Goal: Task Accomplishment & Management: Use online tool/utility

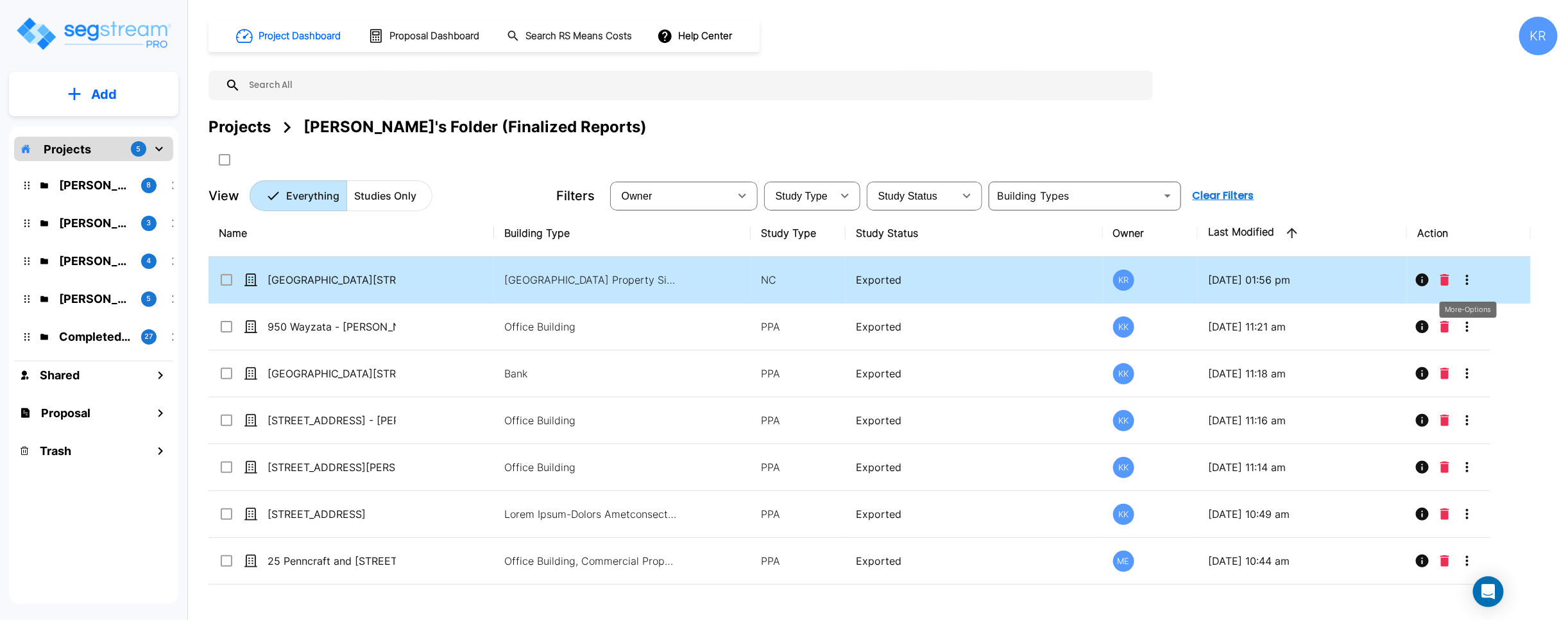
click at [937, 277] on icon "More-Options" at bounding box center [1467, 280] width 15 height 15
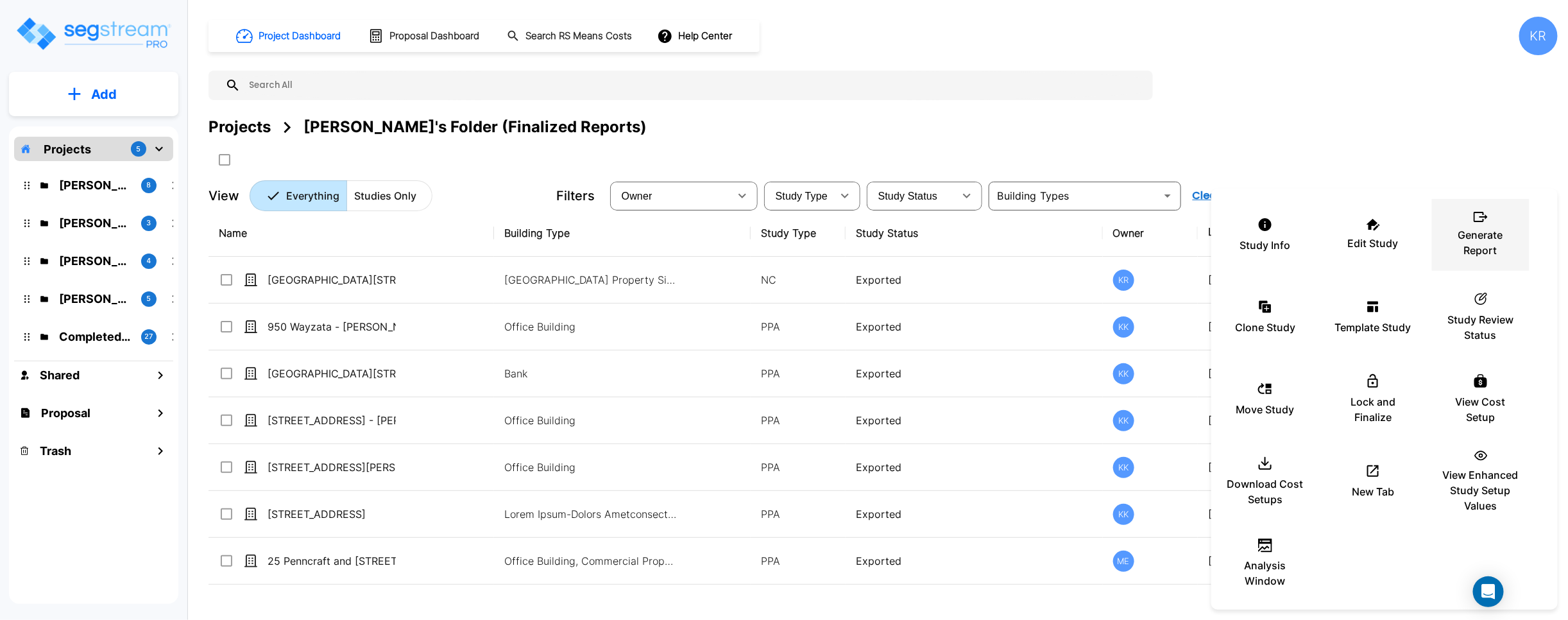
click at [937, 219] on div "Generate Report" at bounding box center [1480, 235] width 77 height 64
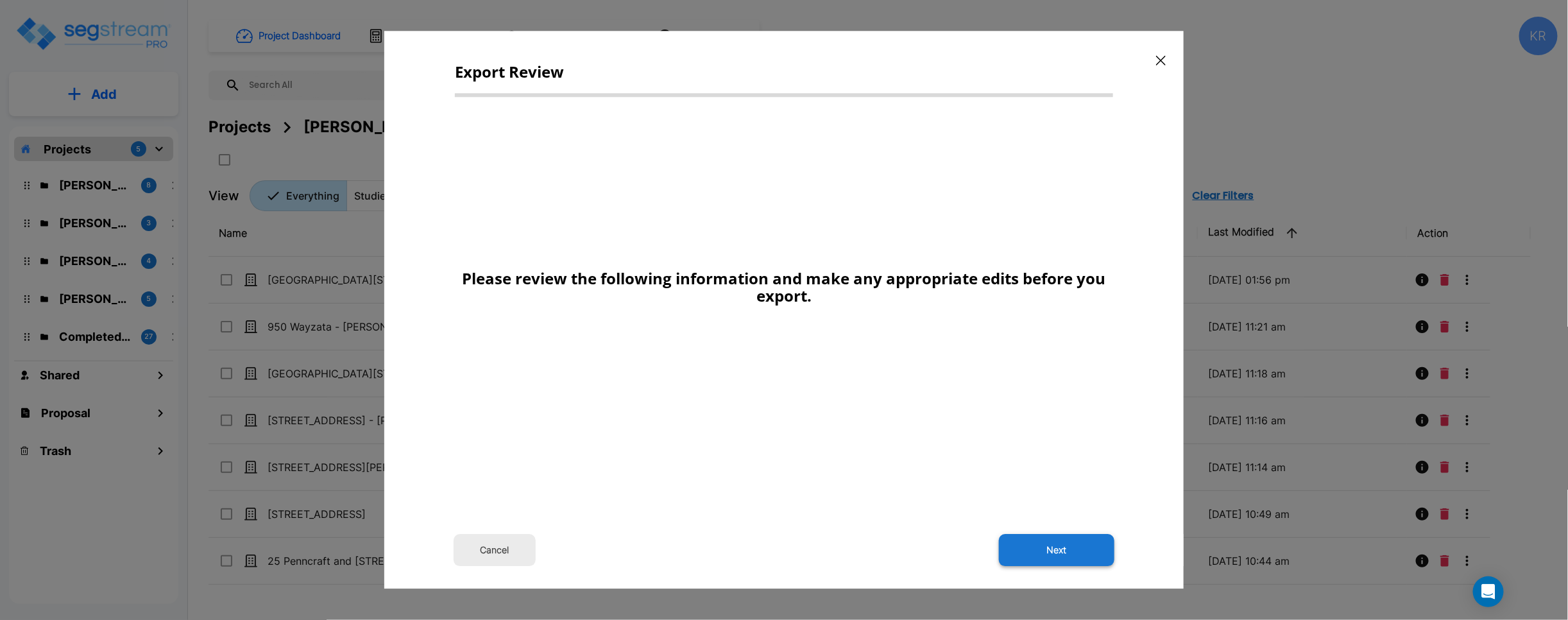
click at [937, 557] on button "Next" at bounding box center [1056, 551] width 115 height 32
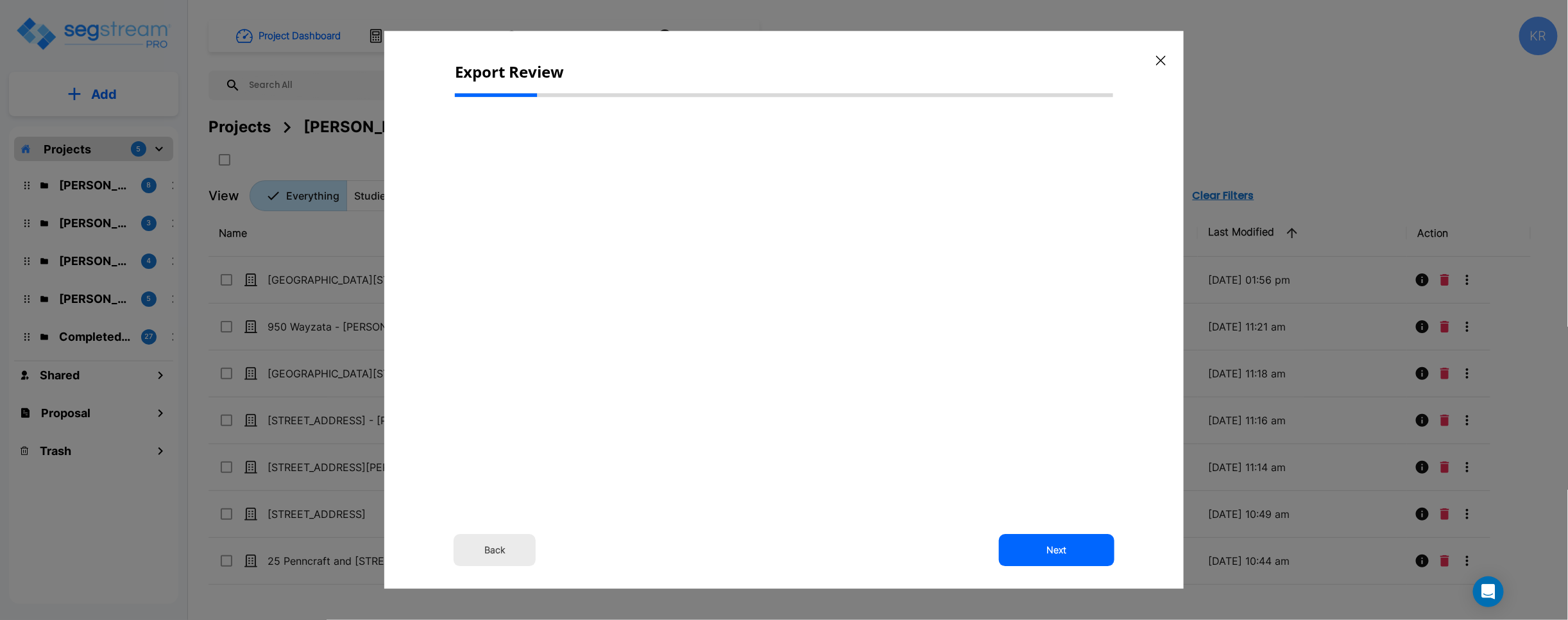
type input "14,432,059.280,000"
select select "2024"
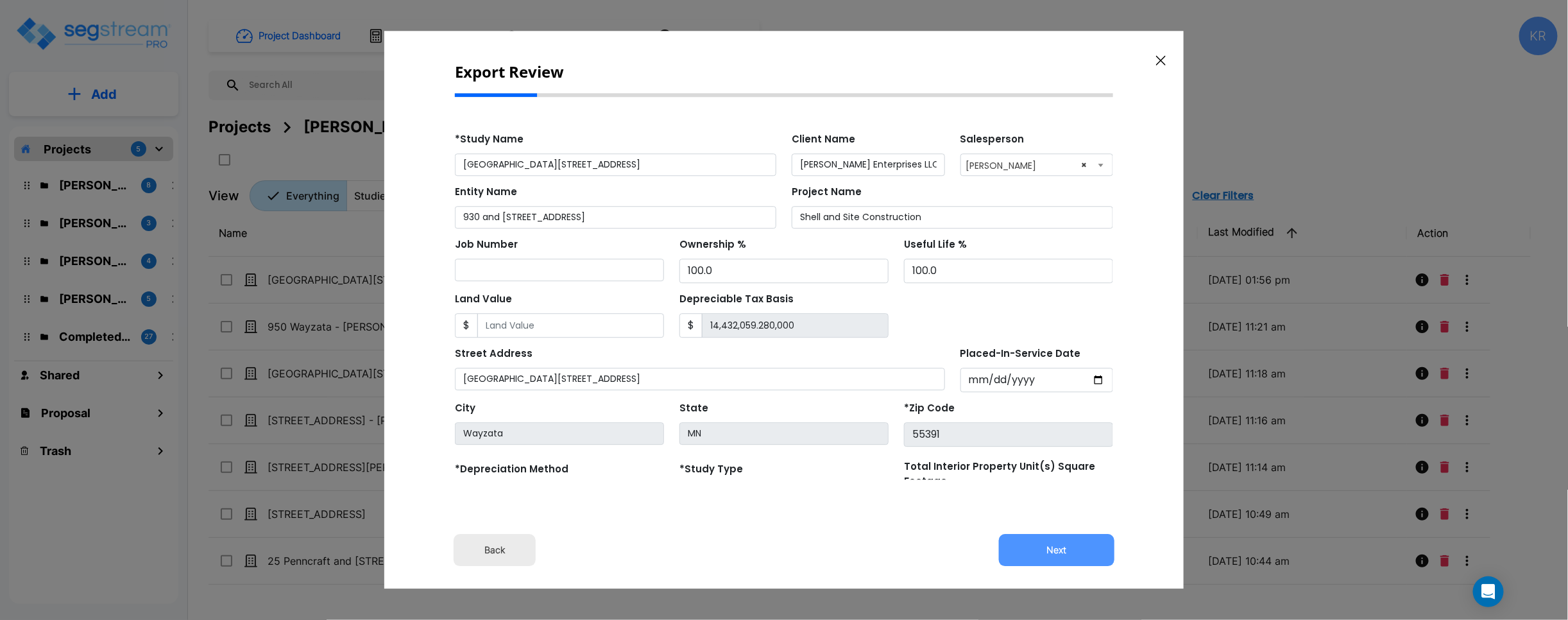
click at [937, 557] on button "Next" at bounding box center [1056, 551] width 115 height 32
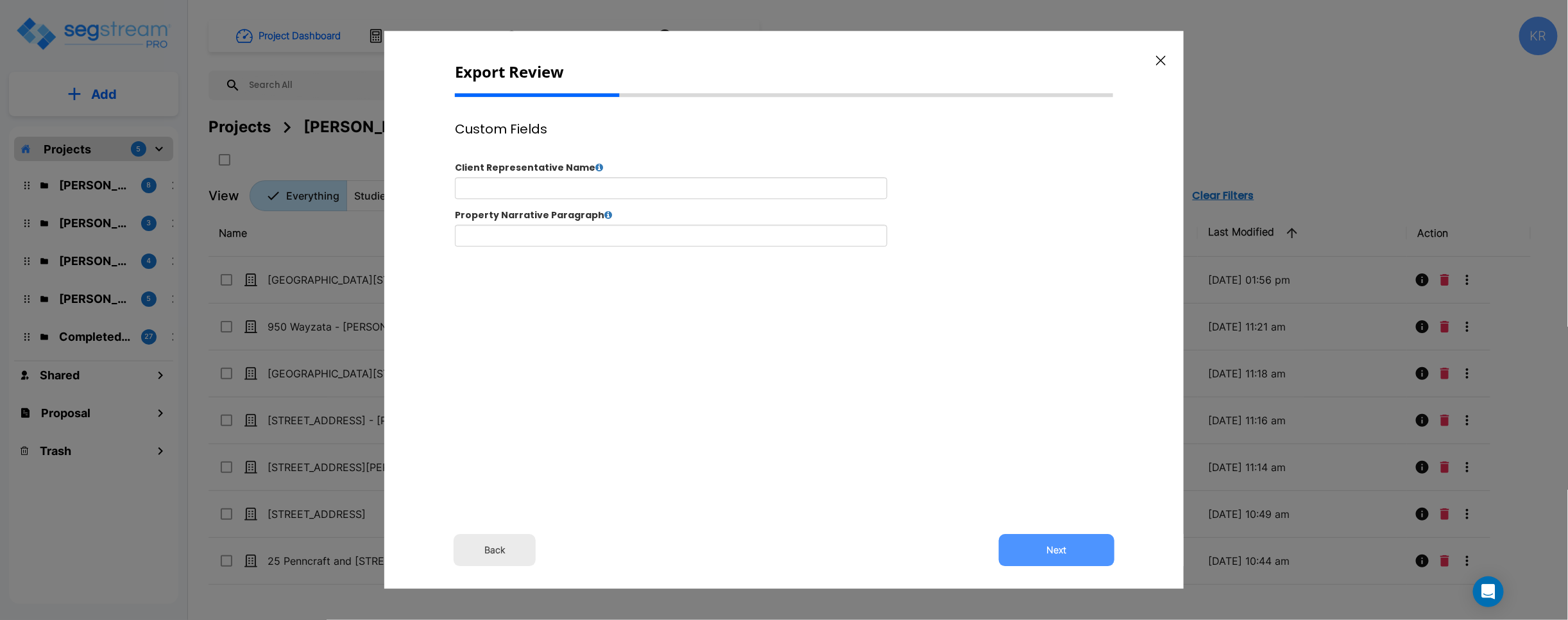
click at [937, 557] on button "Next" at bounding box center [1056, 551] width 115 height 32
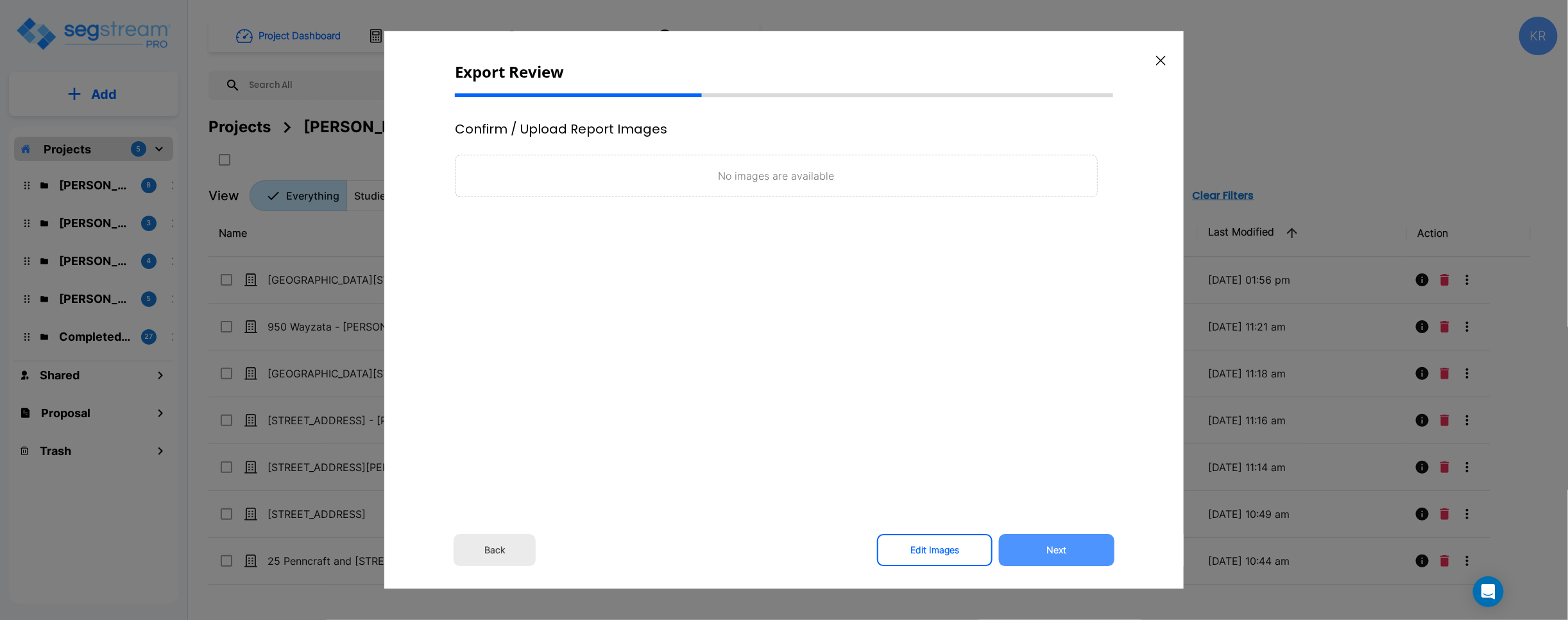
click at [937, 557] on button "Next" at bounding box center [1056, 551] width 115 height 32
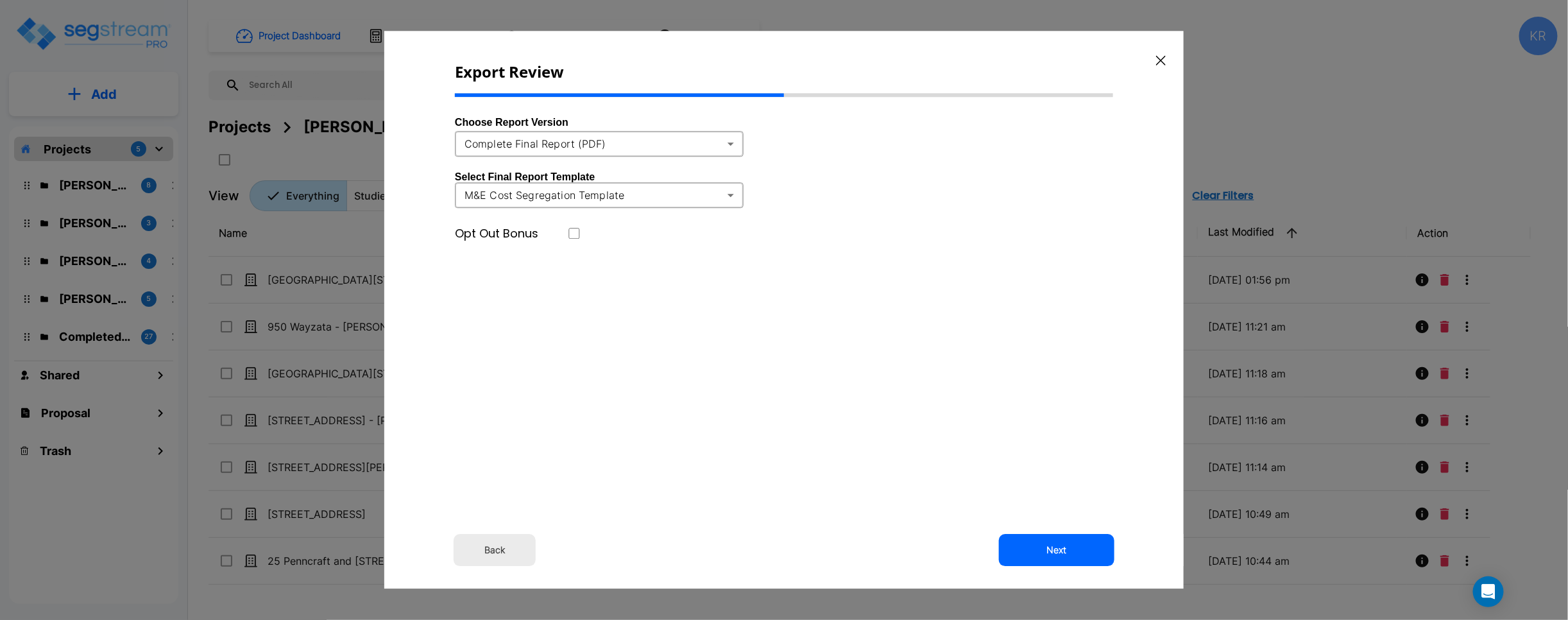
click at [937, 557] on button "Next" at bounding box center [1056, 551] width 115 height 32
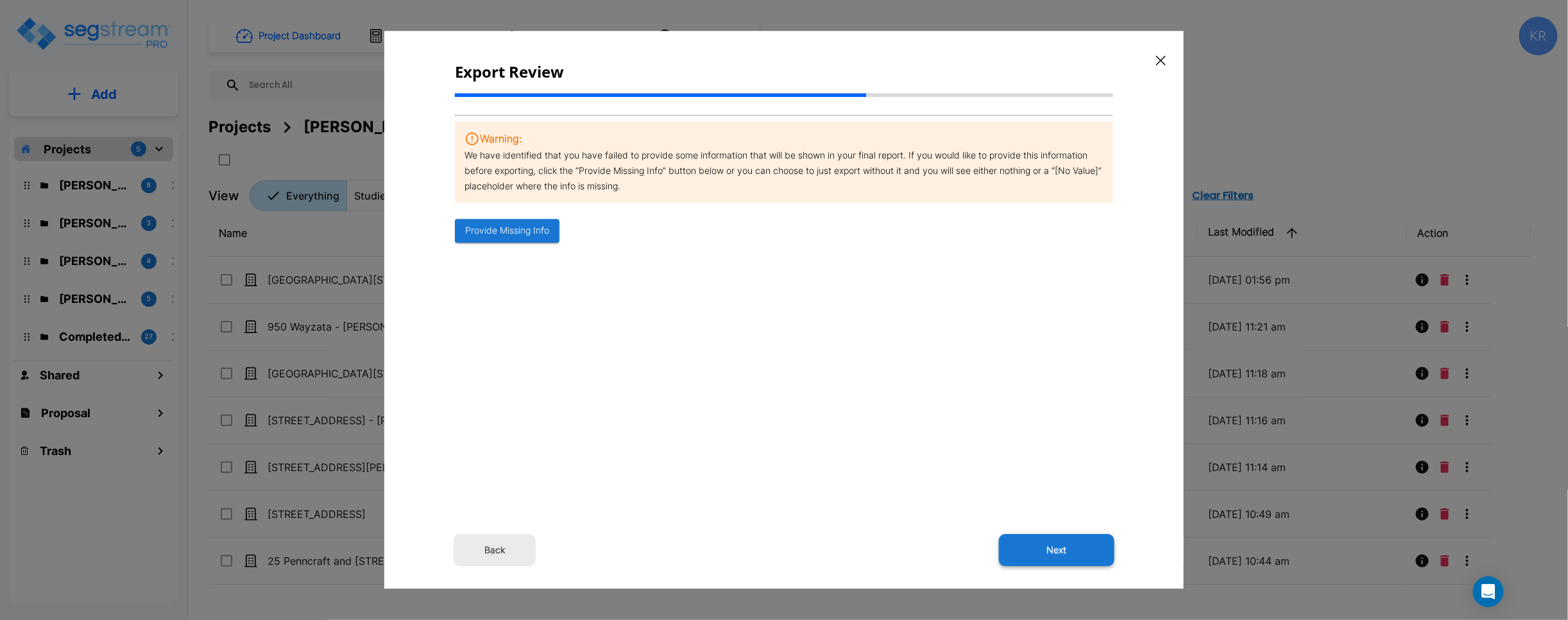
click at [937, 550] on button "Next" at bounding box center [1056, 551] width 115 height 32
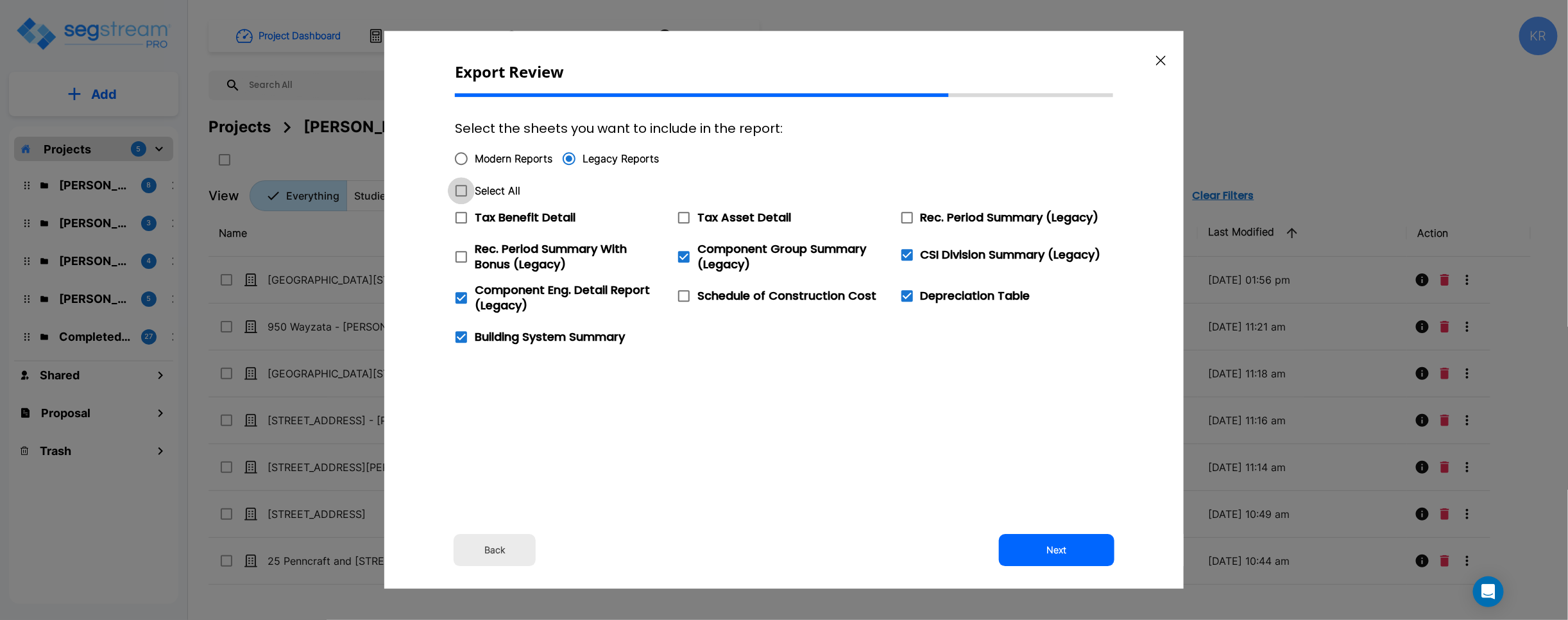
click at [466, 193] on icon at bounding box center [462, 191] width 12 height 12
click at [461, 188] on input "Select All" at bounding box center [453, 182] width 13 height 11
checkbox input "true"
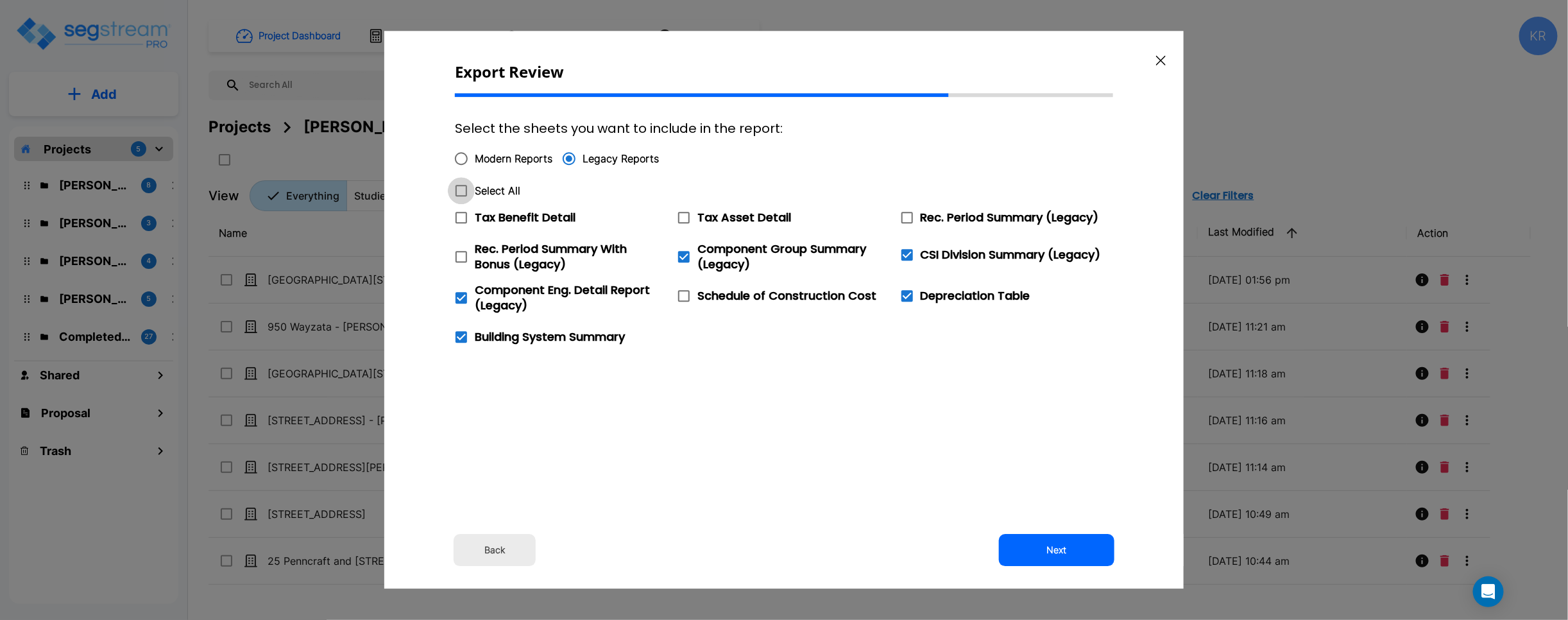
checkbox input "true"
click at [937, 552] on button "Next" at bounding box center [1056, 551] width 115 height 32
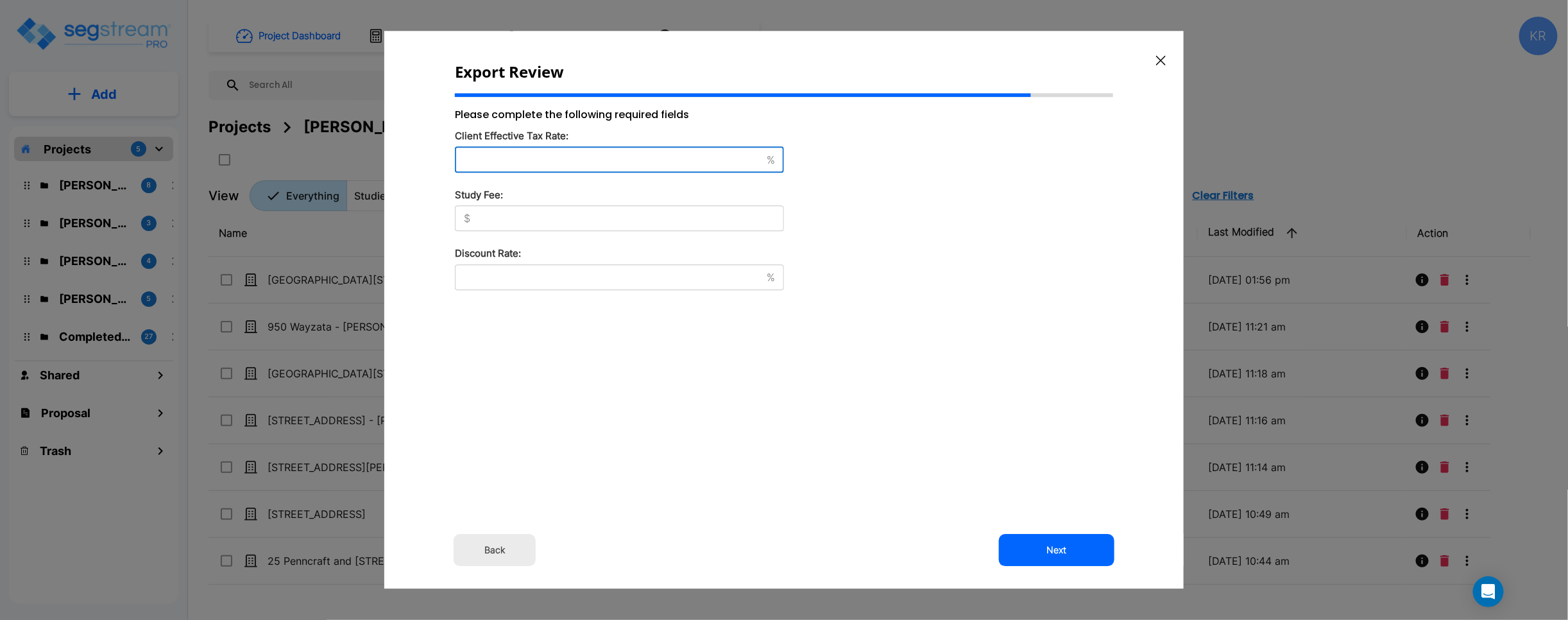
click at [495, 155] on input "text" at bounding box center [608, 160] width 306 height 13
type input "42"
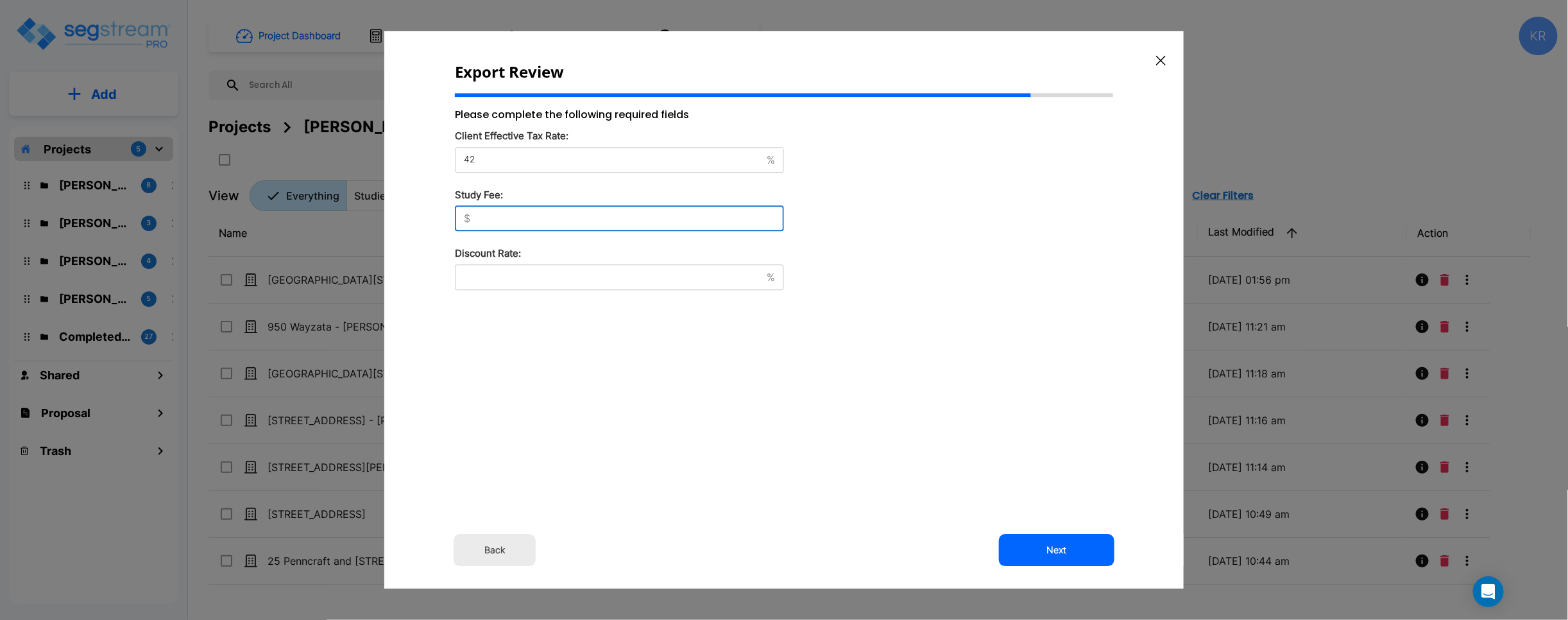
click at [510, 224] on input "text" at bounding box center [630, 218] width 309 height 13
type input "11,250"
click at [539, 284] on div "% ​" at bounding box center [620, 277] width 329 height 26
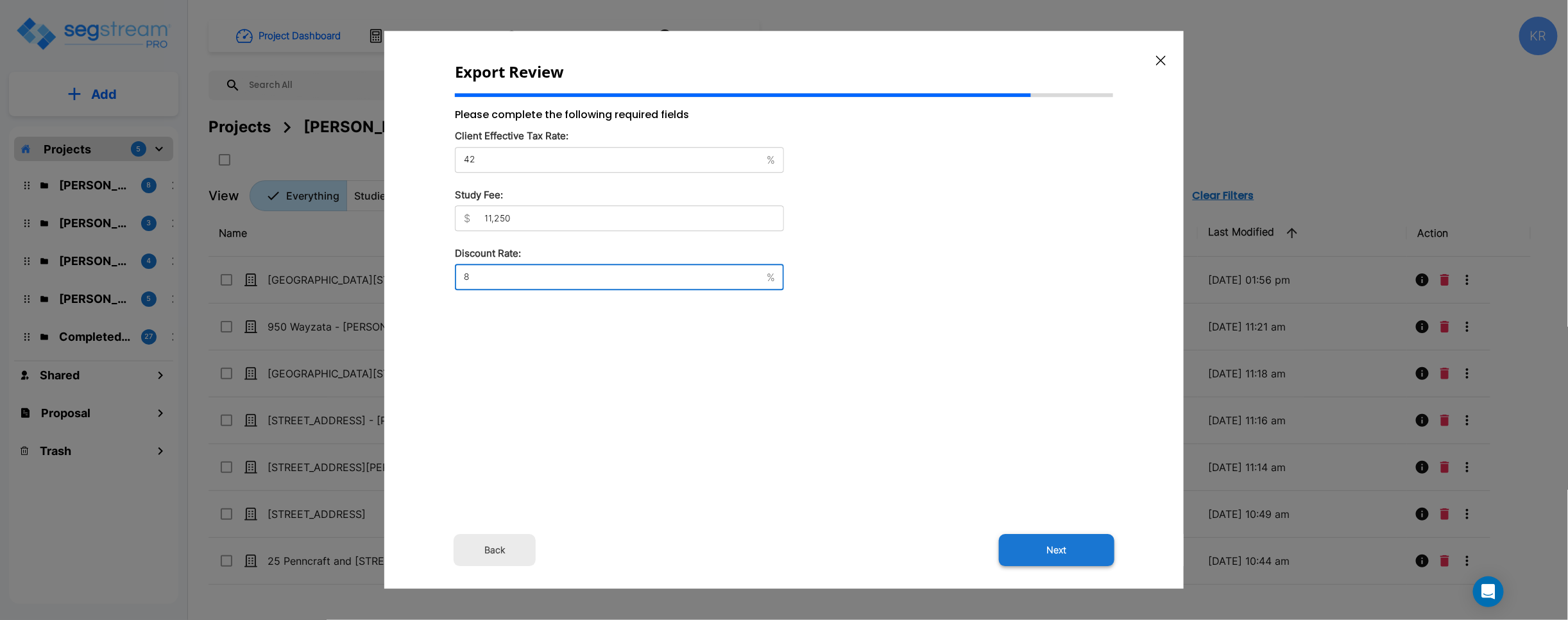
type input "8"
click at [937, 554] on button "Next" at bounding box center [1056, 551] width 115 height 32
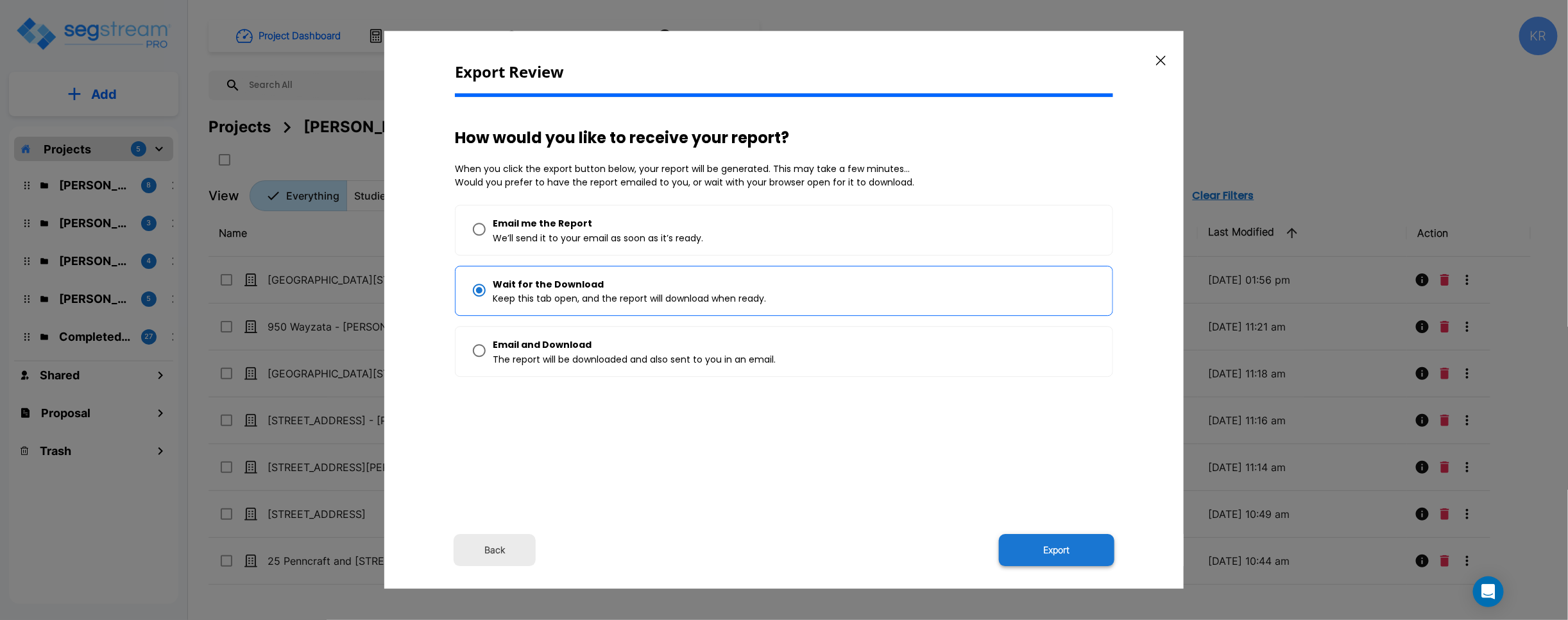
click at [937, 547] on button "Export" at bounding box center [1056, 551] width 115 height 32
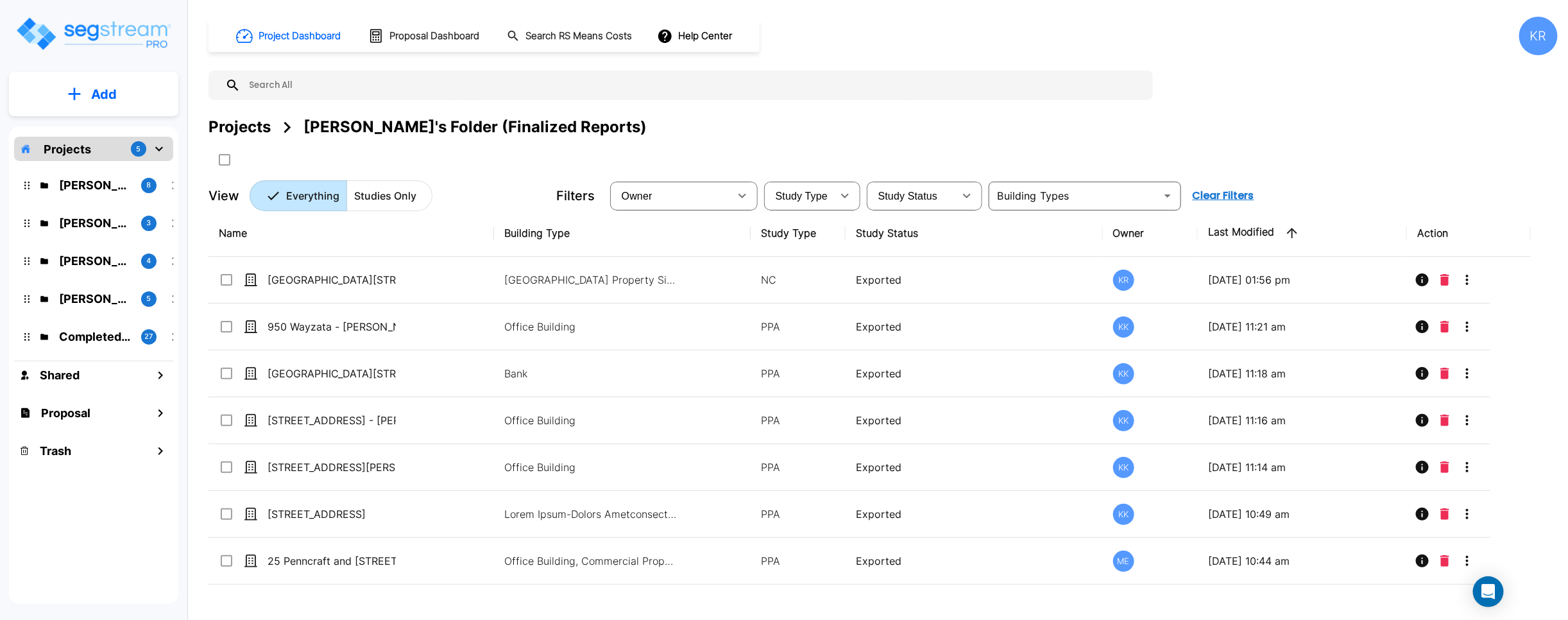
click at [937, 114] on div "Project Dashboard Proposal Dashboard Search RS Means Costs Help Center KR Proje…" at bounding box center [883, 114] width 1349 height 195
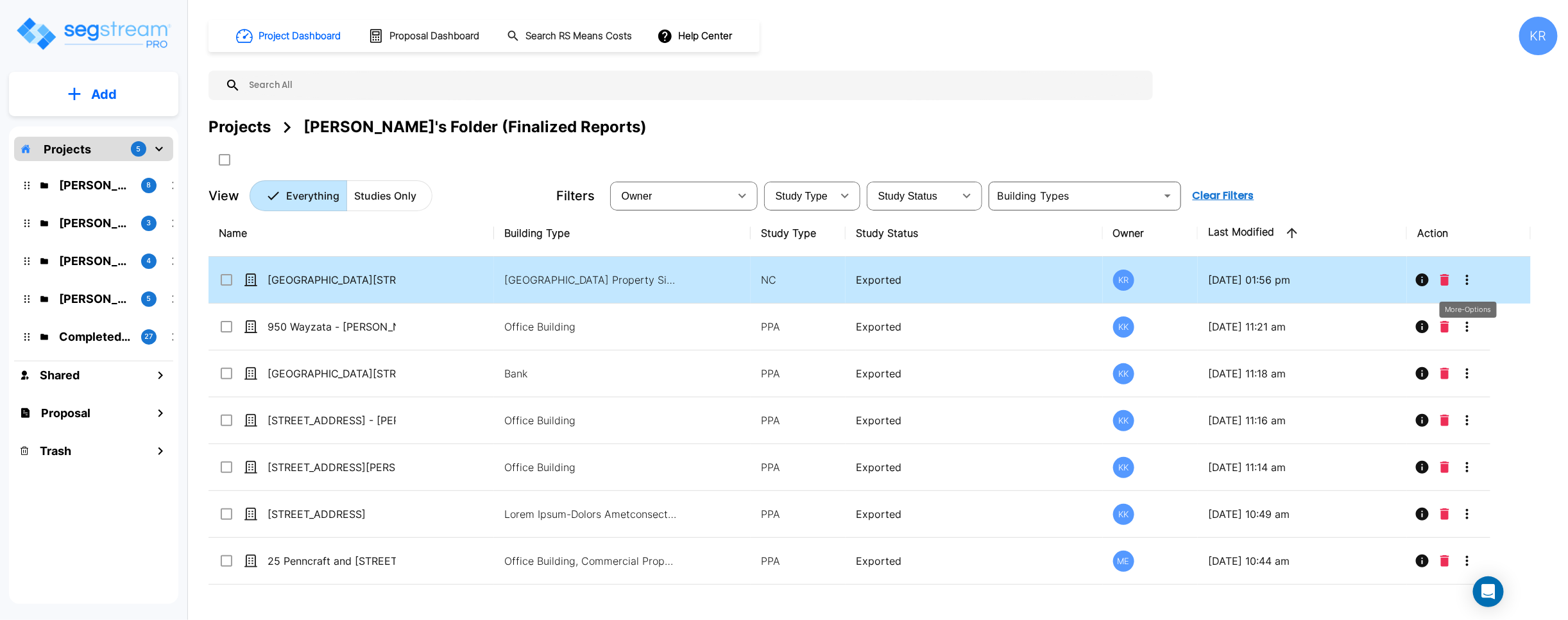
click at [937, 279] on icon "More-Options" at bounding box center [1467, 280] width 15 height 15
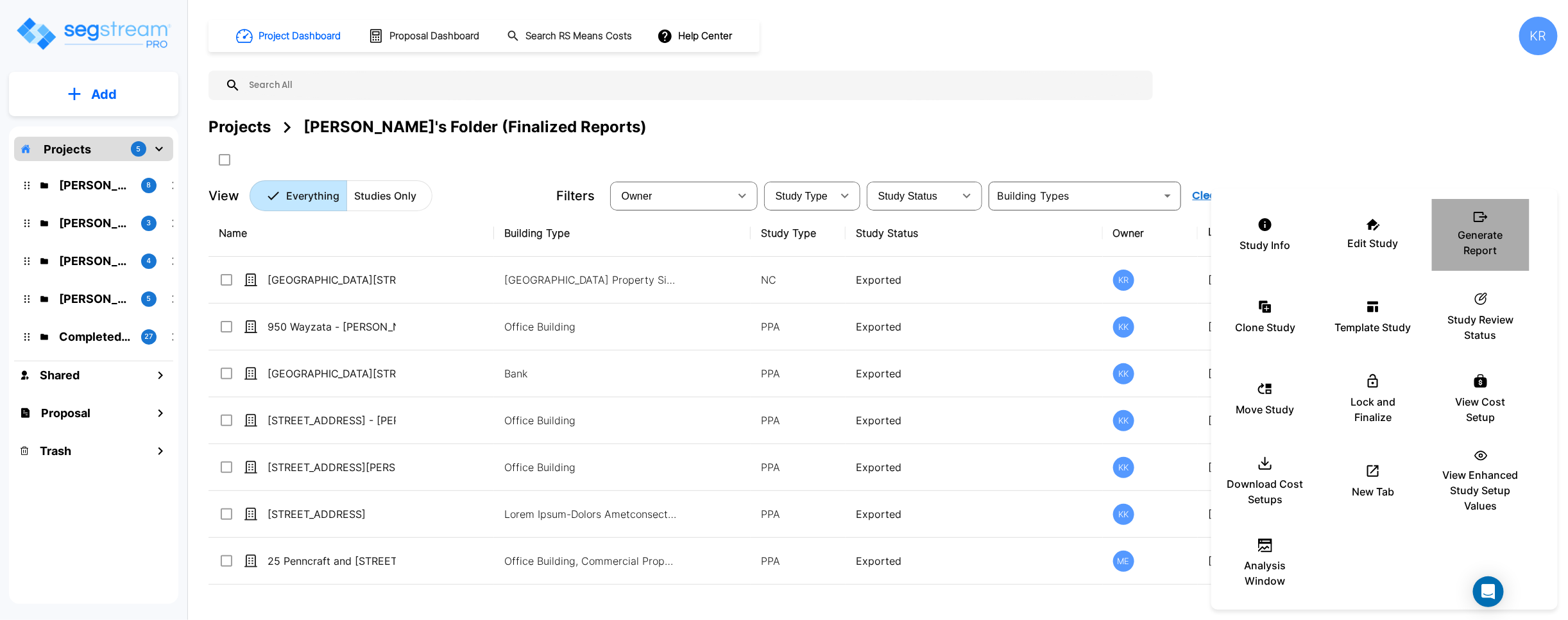
click at [937, 241] on p "Generate Report" at bounding box center [1480, 242] width 77 height 31
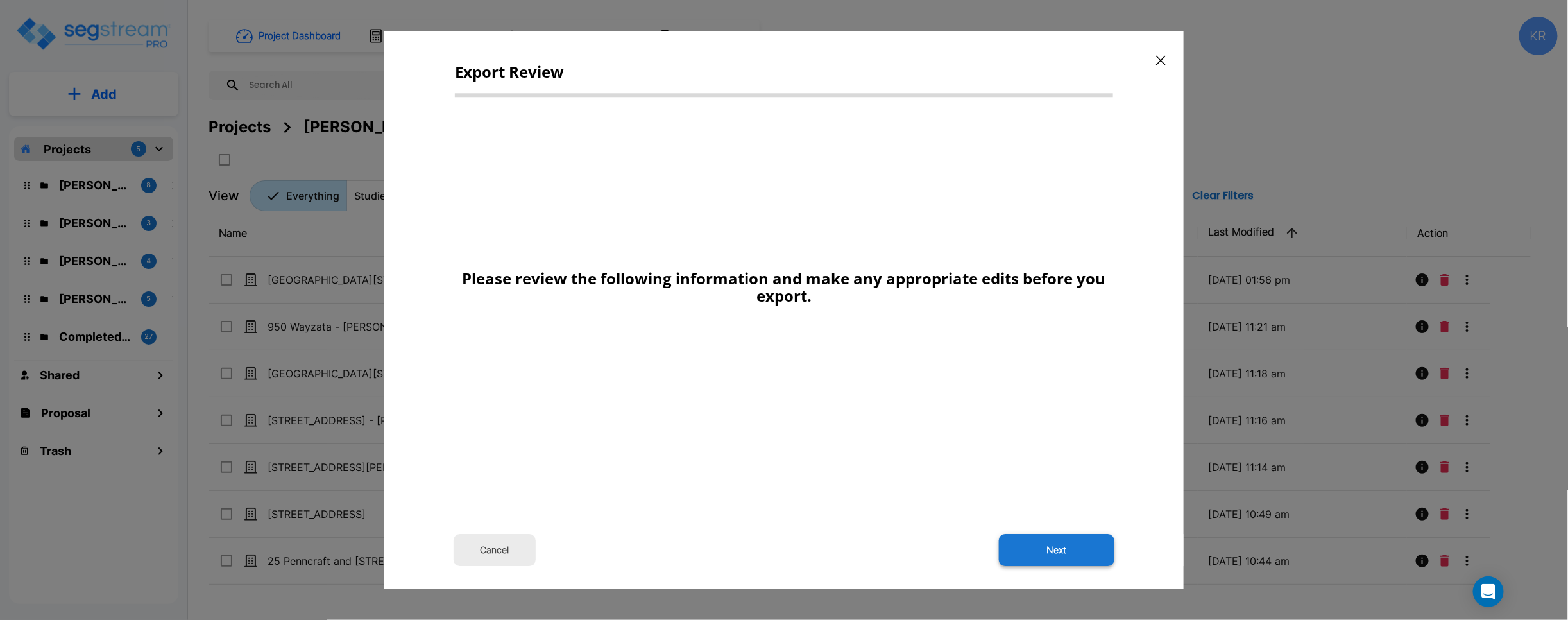
click at [937, 545] on button "Next" at bounding box center [1056, 551] width 115 height 32
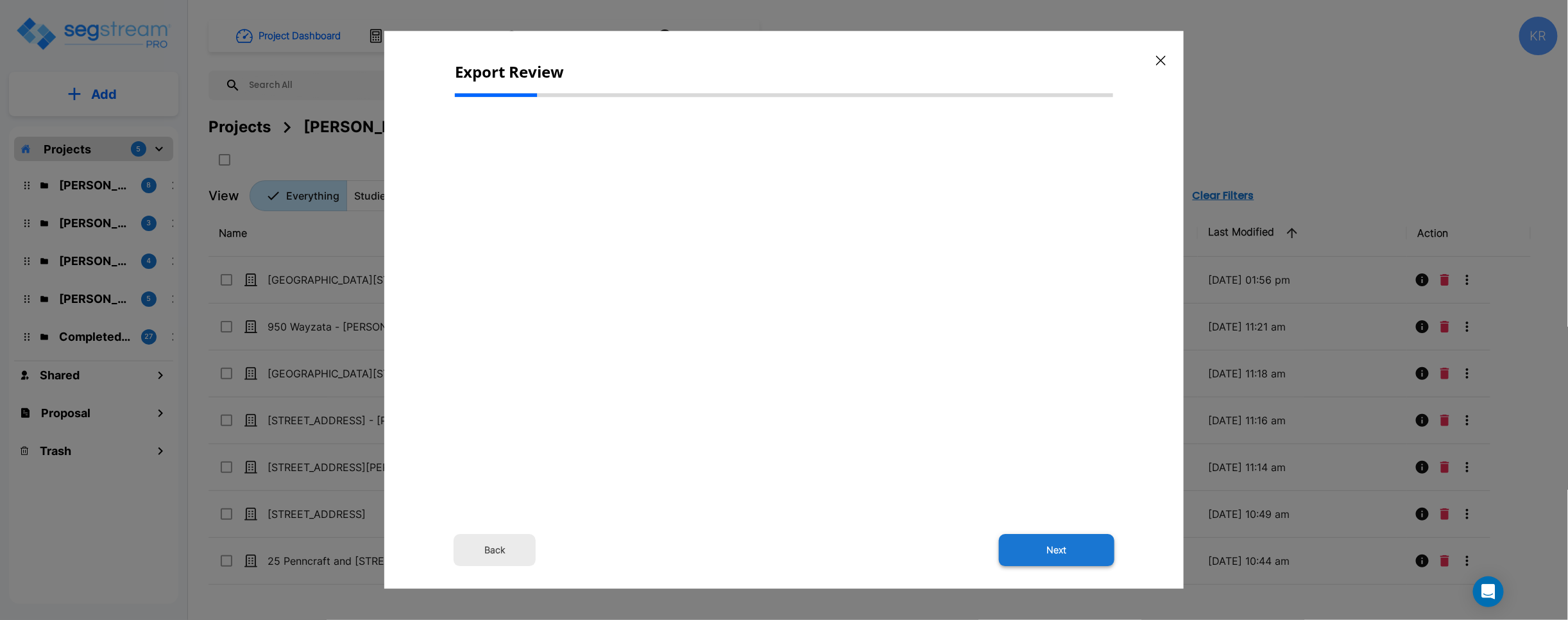
select select "2024"
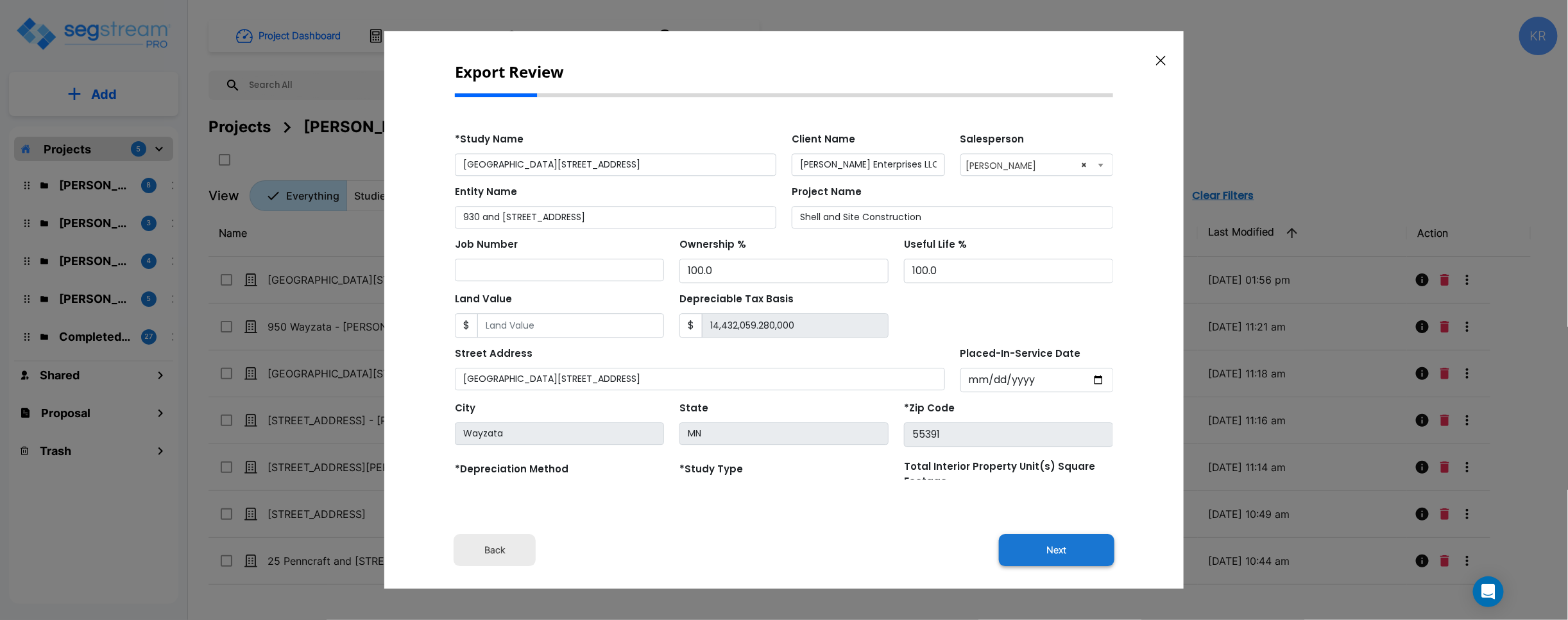
click at [937, 545] on button "Next" at bounding box center [1056, 551] width 115 height 32
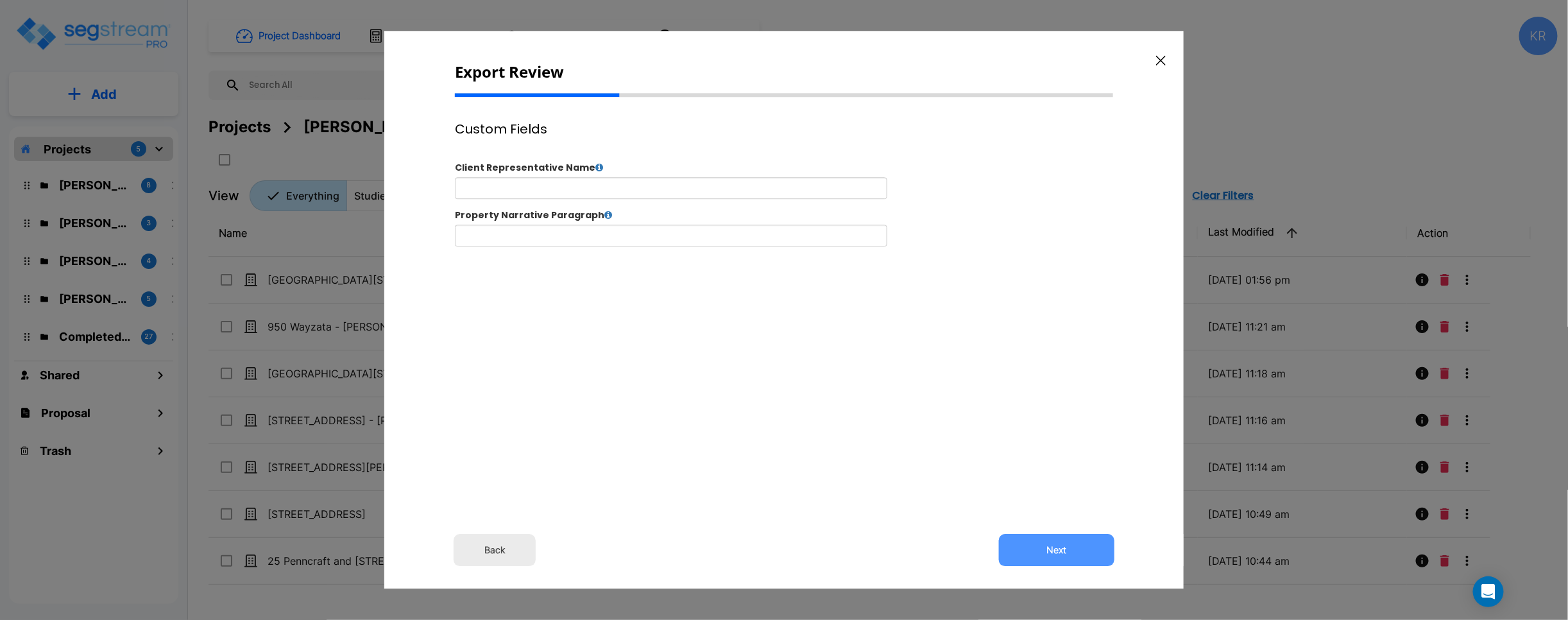
click at [937, 545] on button "Next" at bounding box center [1056, 551] width 115 height 32
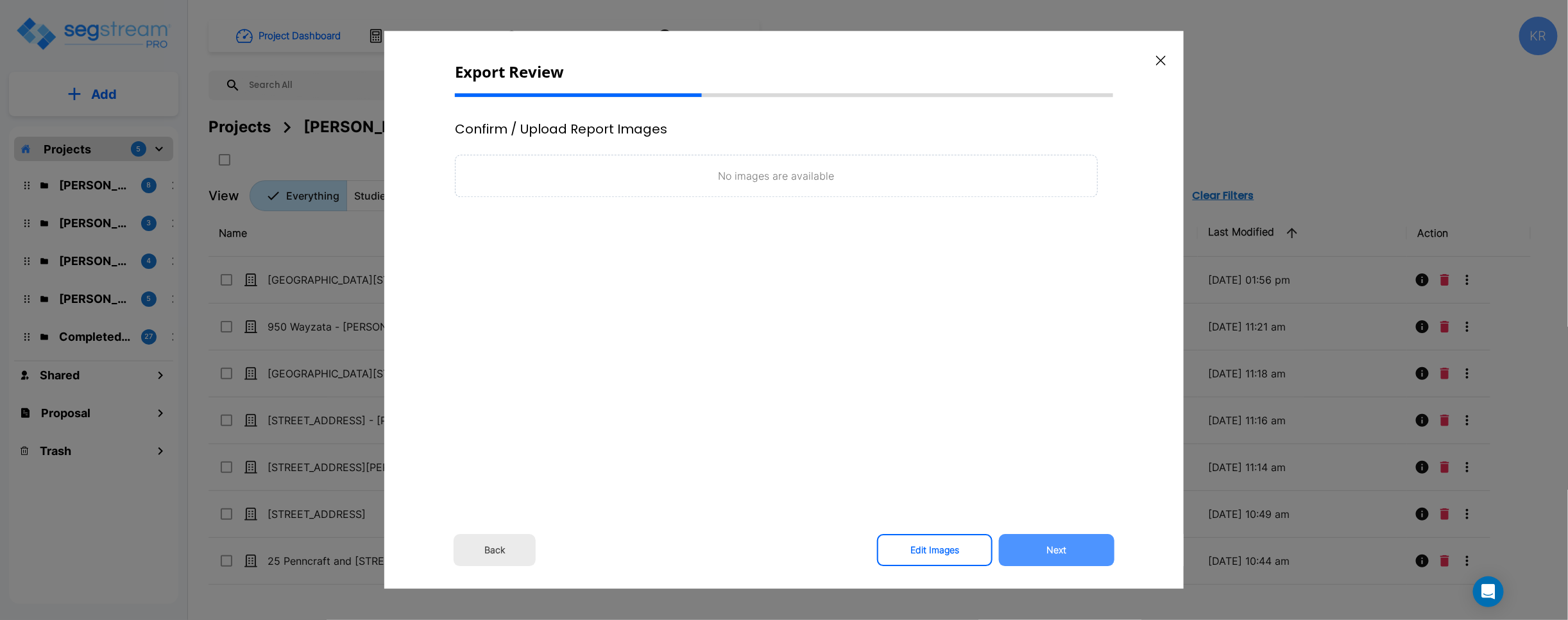
click at [937, 545] on button "Next" at bounding box center [1056, 551] width 115 height 32
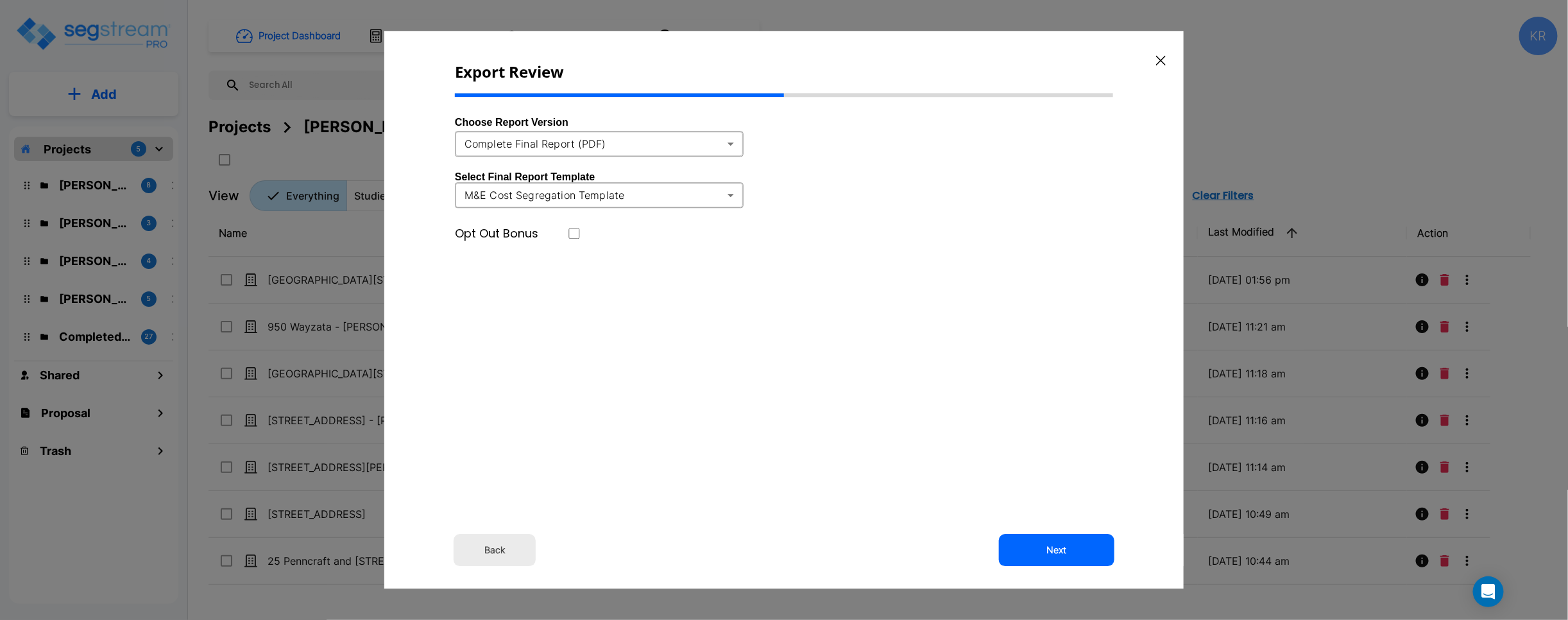
click at [615, 144] on body "× Your report is being generated. Be patient! × We're working on your Modificat…" at bounding box center [784, 310] width 1568 height 620
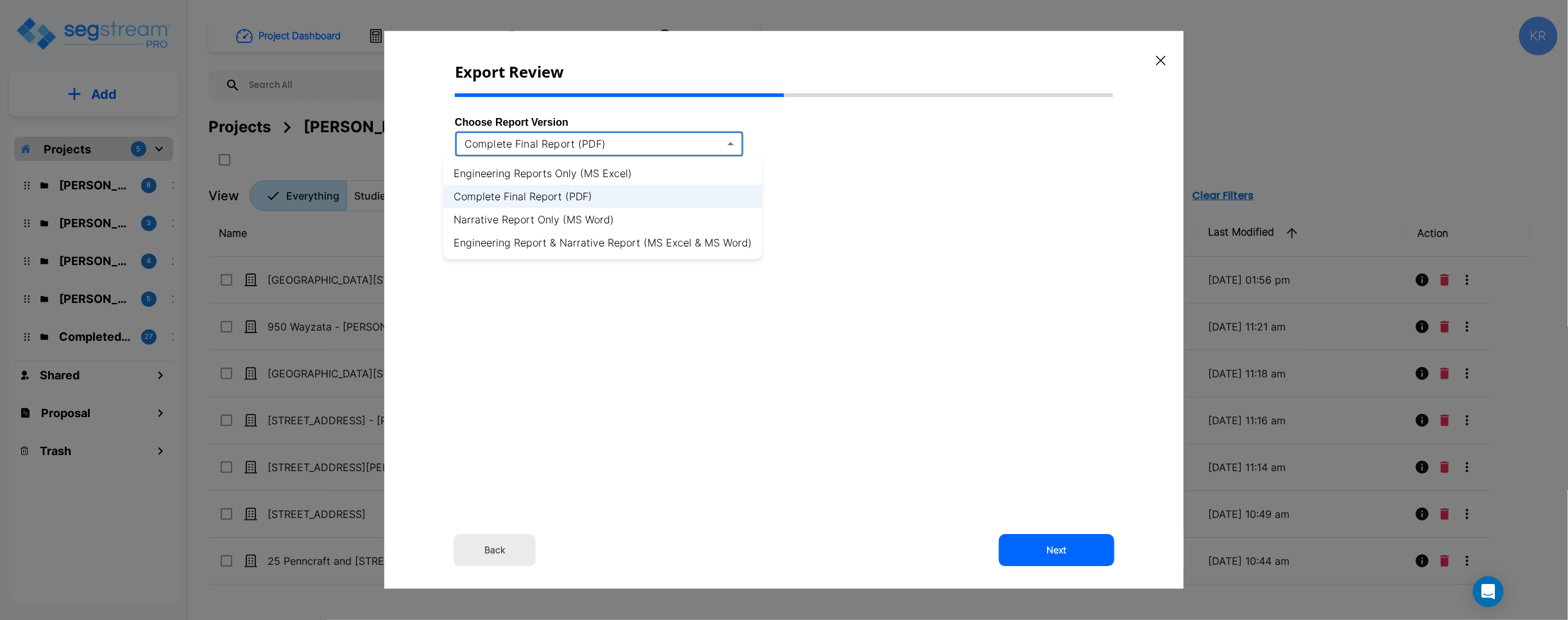
click at [555, 170] on li "Engineering Reports Only (MS Excel)" at bounding box center [603, 174] width 319 height 23
type input "xlsx"
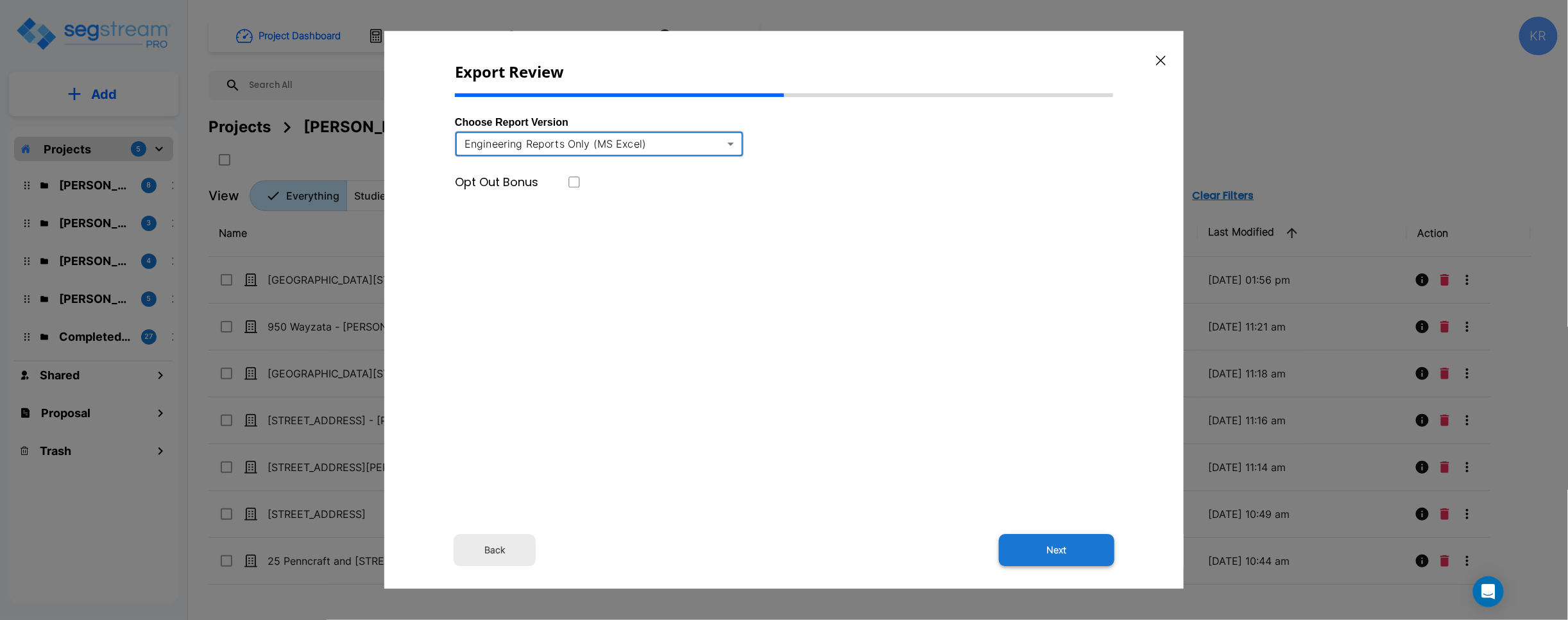
click at [937, 553] on button "Next" at bounding box center [1056, 551] width 115 height 32
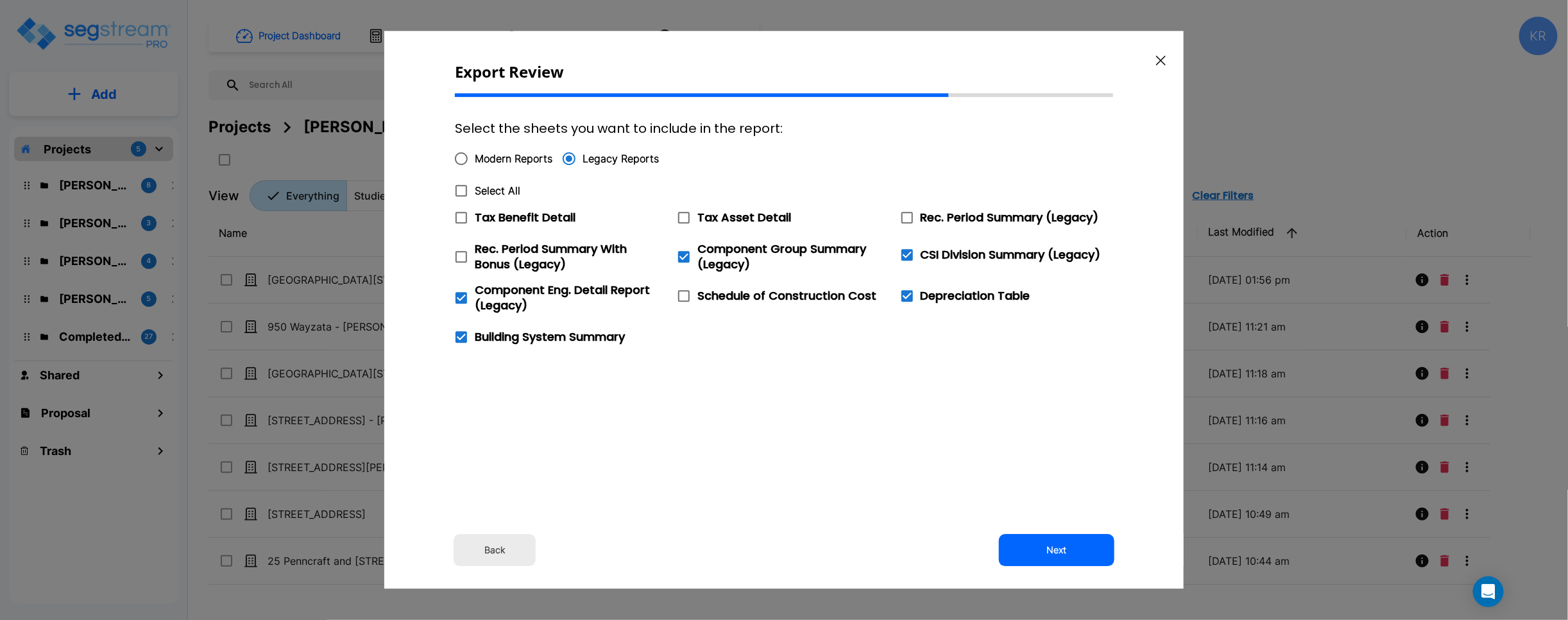
click at [459, 193] on icon at bounding box center [461, 191] width 15 height 15
click at [459, 188] on input "Select All" at bounding box center [453, 182] width 13 height 11
checkbox input "true"
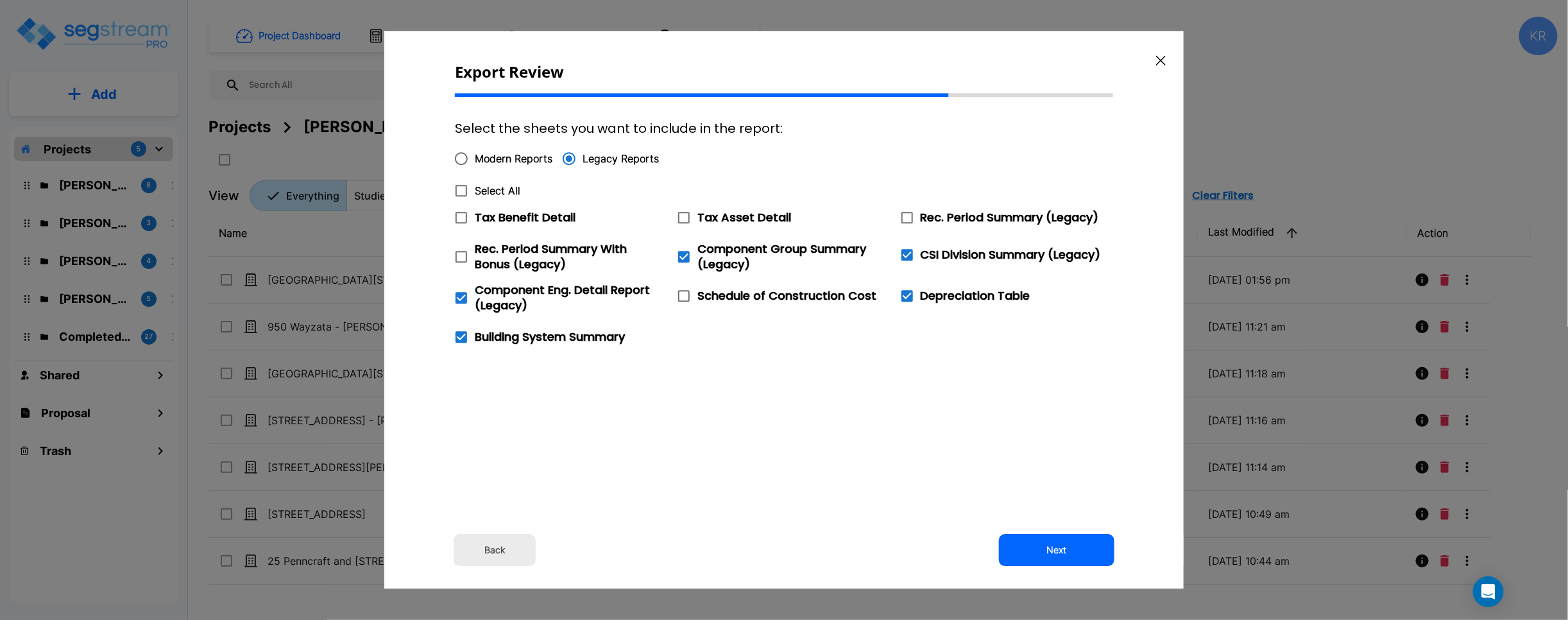
checkbox input "true"
click at [937, 554] on button "Next" at bounding box center [1056, 551] width 115 height 32
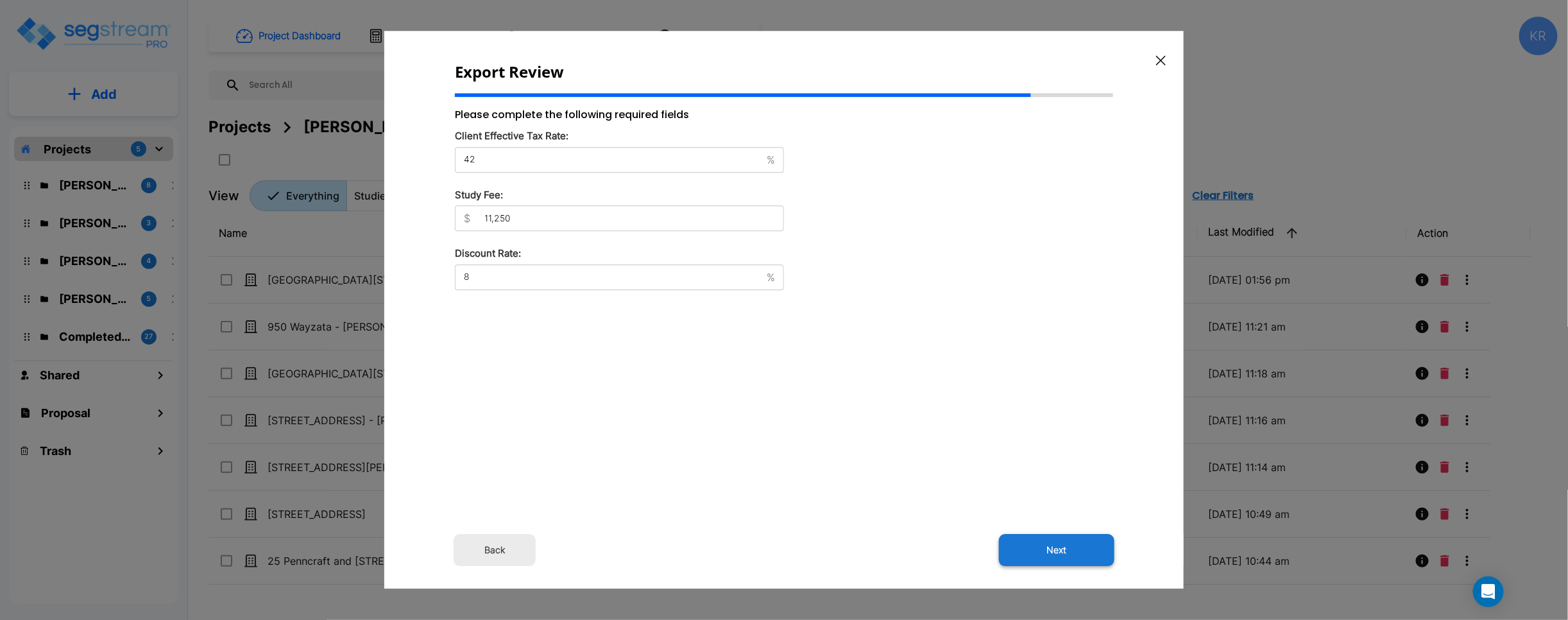
click at [937, 551] on button "Next" at bounding box center [1056, 551] width 115 height 32
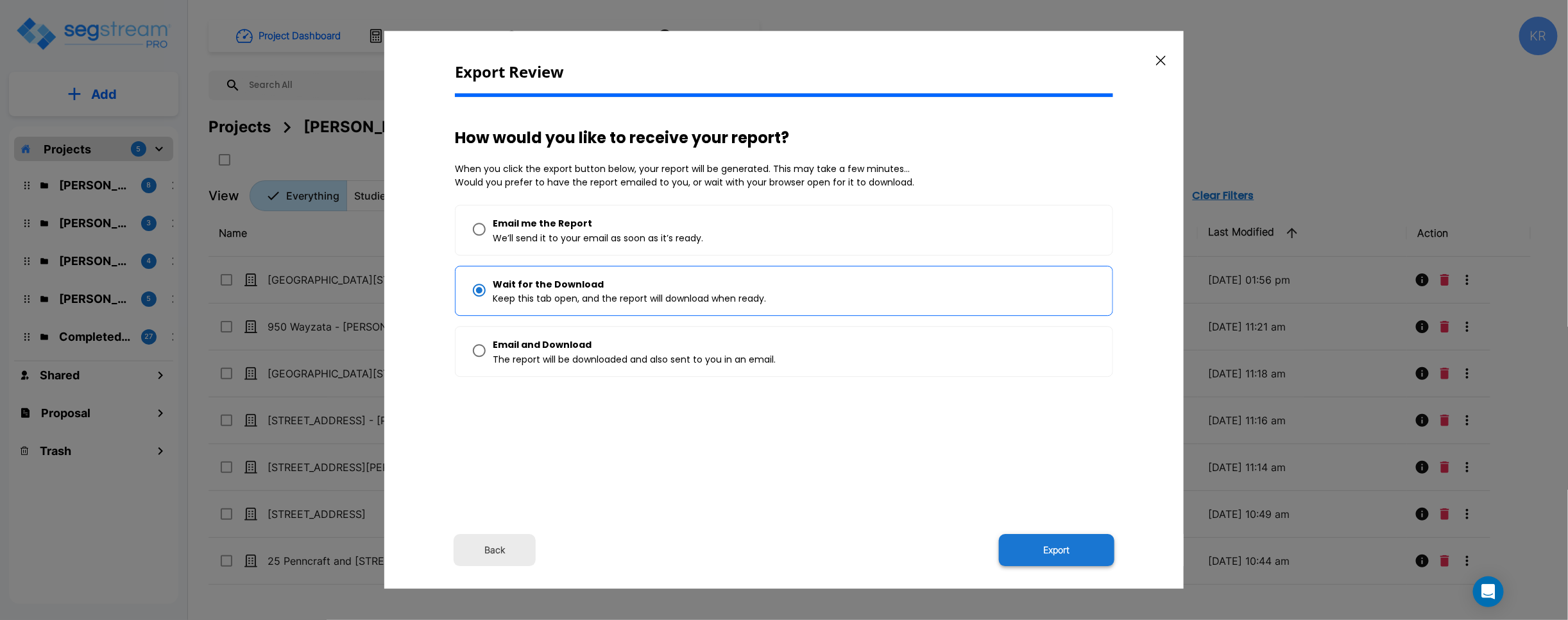
click at [937, 551] on button "Export" at bounding box center [1056, 551] width 115 height 32
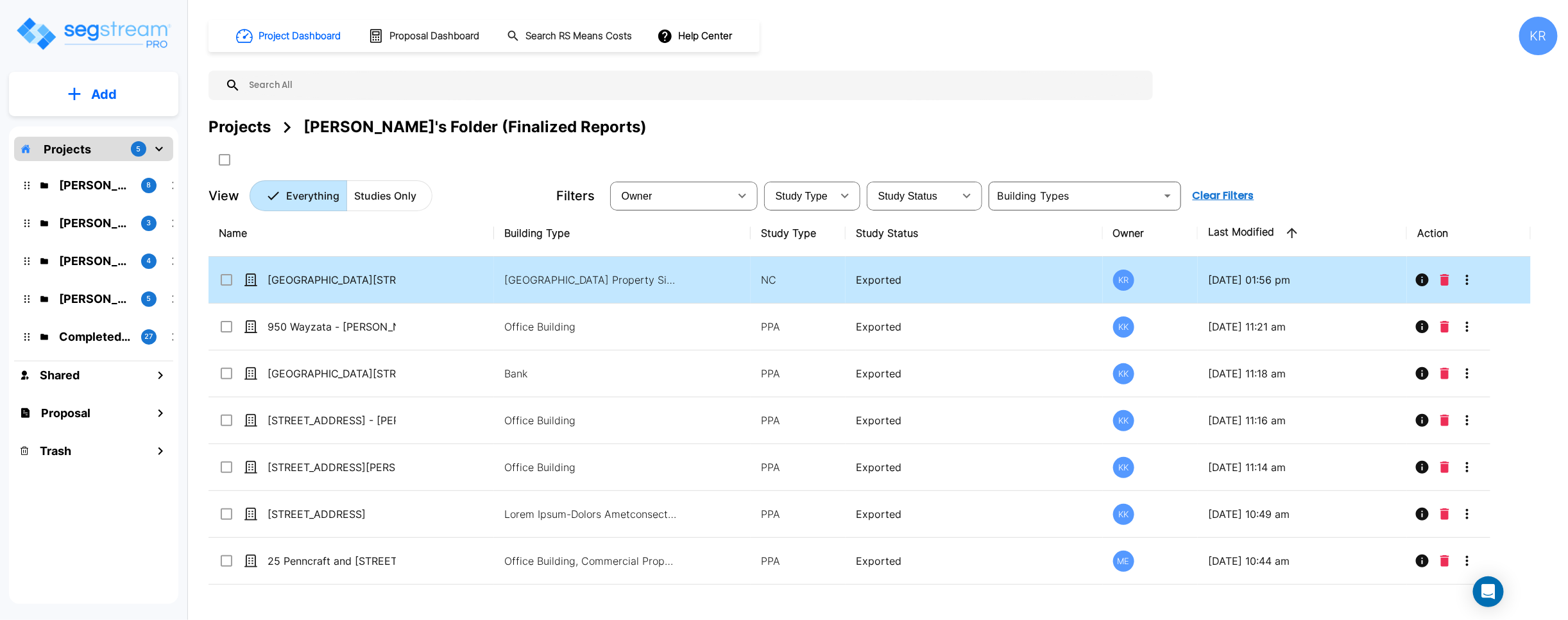
click at [937, 280] on icon "More-Options" at bounding box center [1467, 280] width 15 height 15
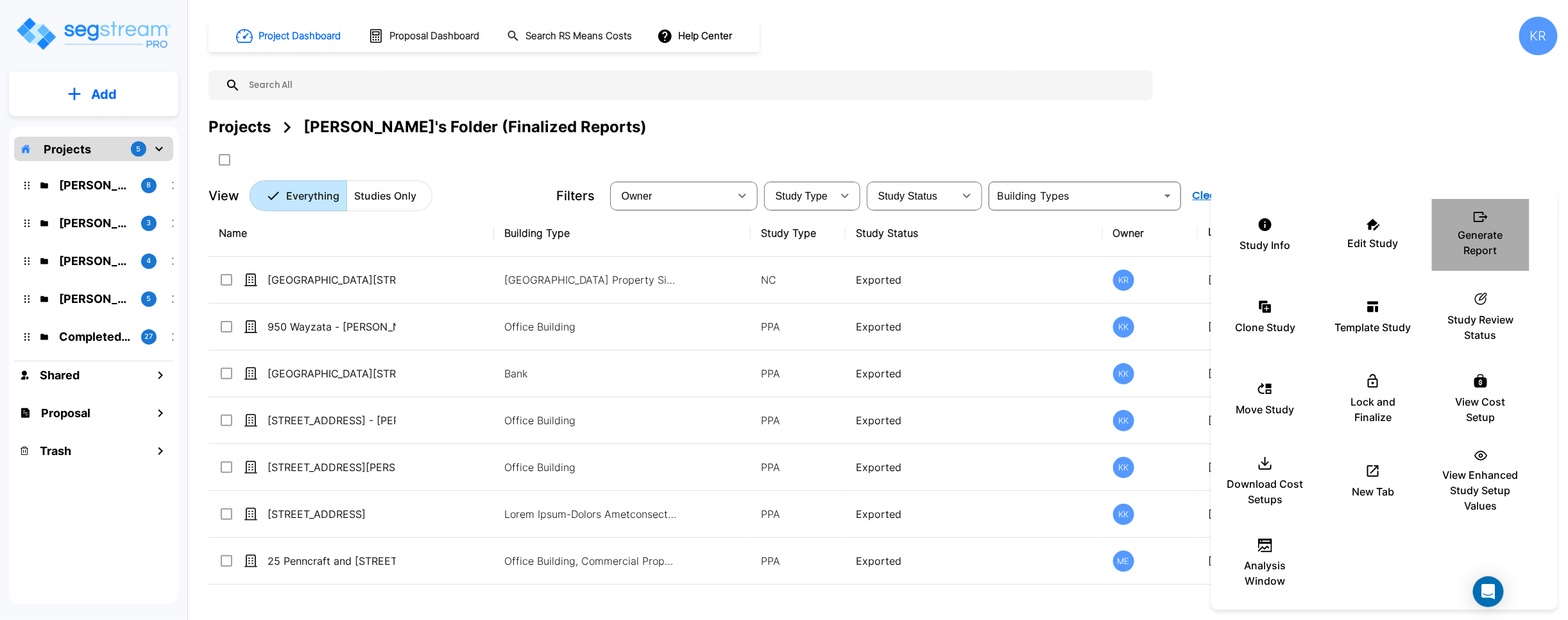
click at [937, 230] on p "Generate Report" at bounding box center [1480, 242] width 77 height 31
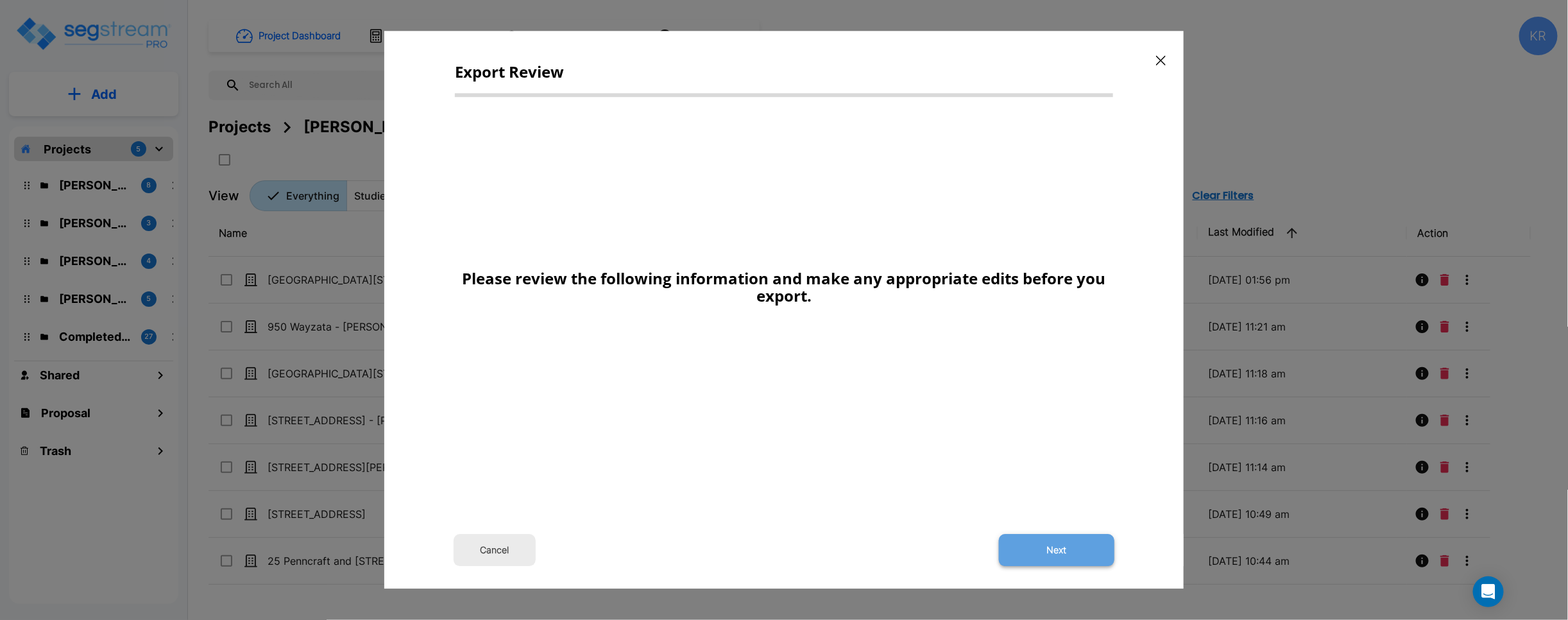
click at [937, 549] on button "Next" at bounding box center [1056, 551] width 115 height 32
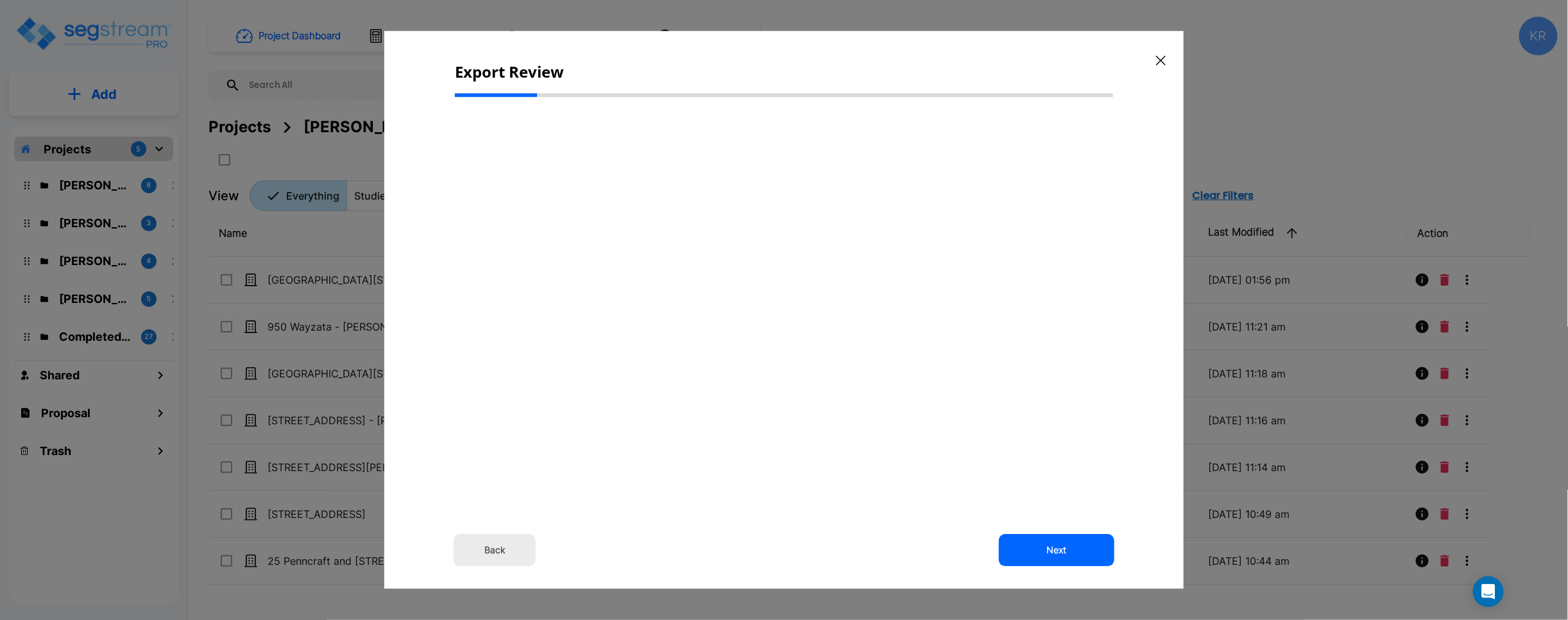
select select "2024"
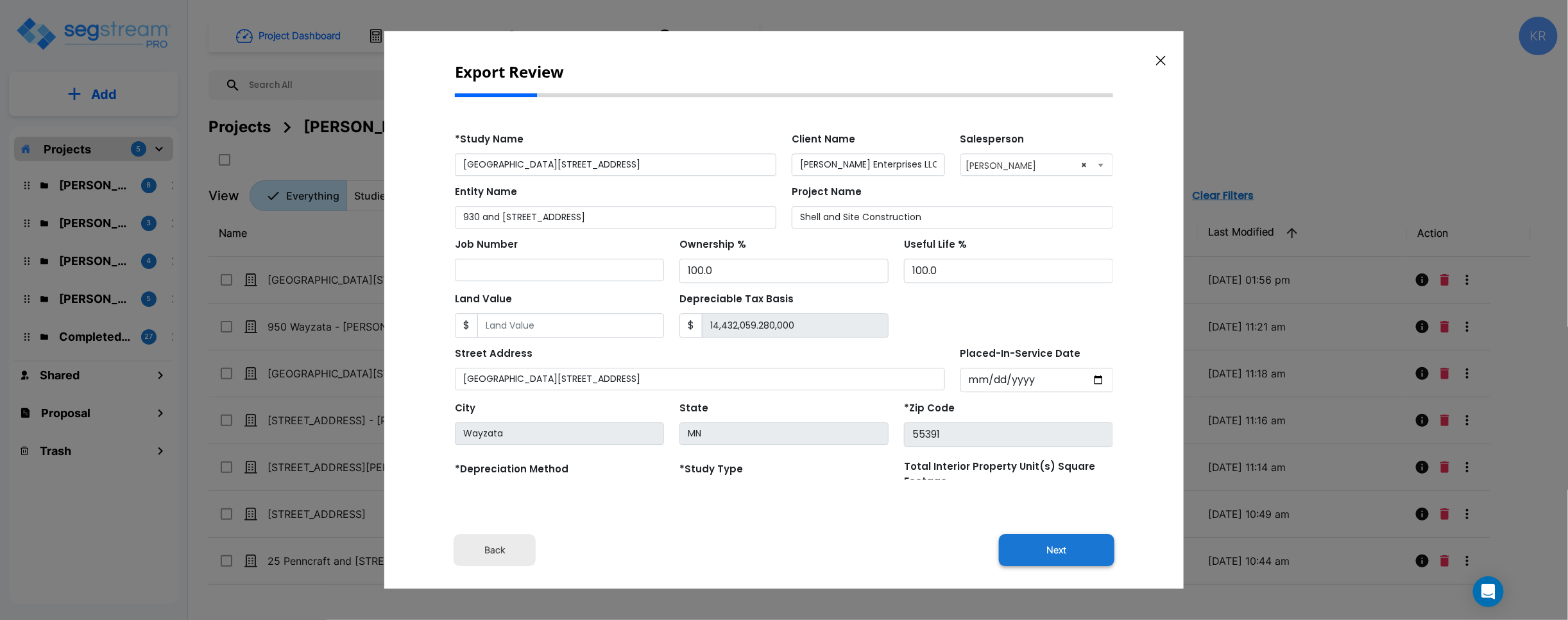
click at [937, 556] on button "Next" at bounding box center [1056, 551] width 115 height 32
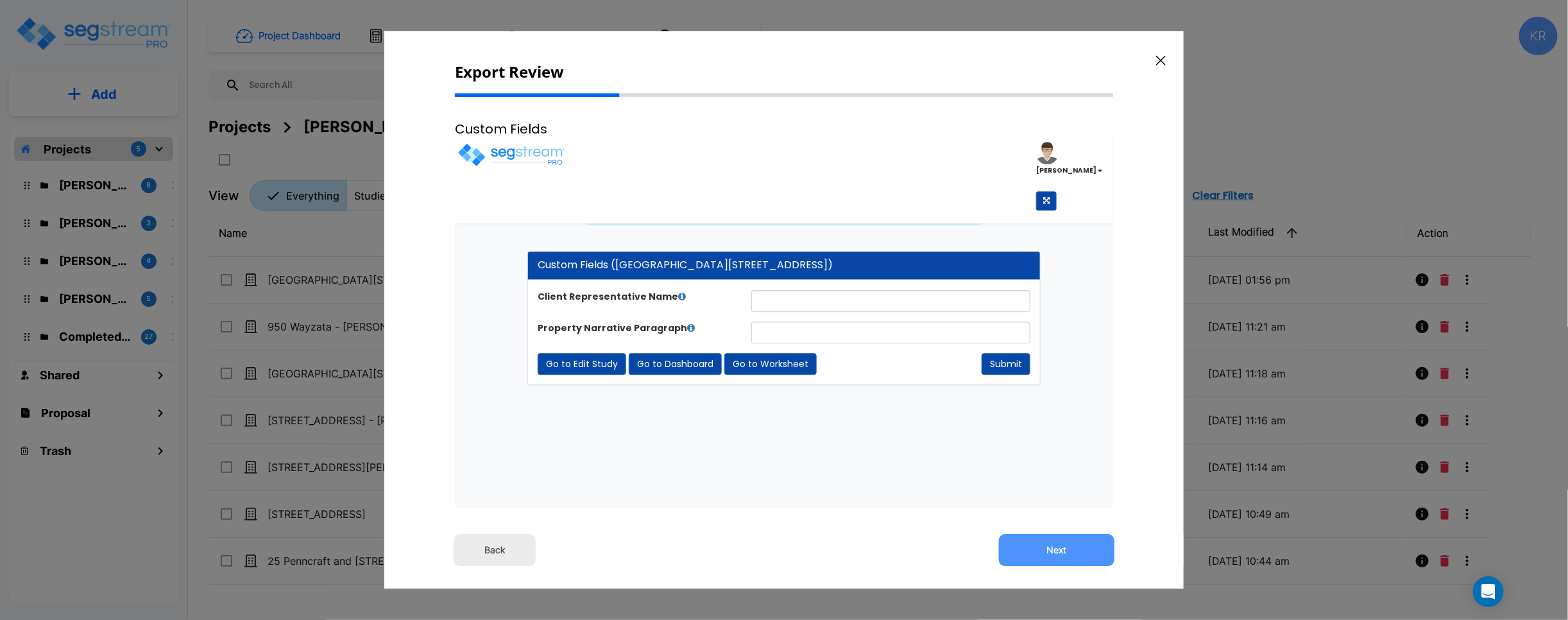
click at [937, 556] on button "Next" at bounding box center [1056, 551] width 115 height 32
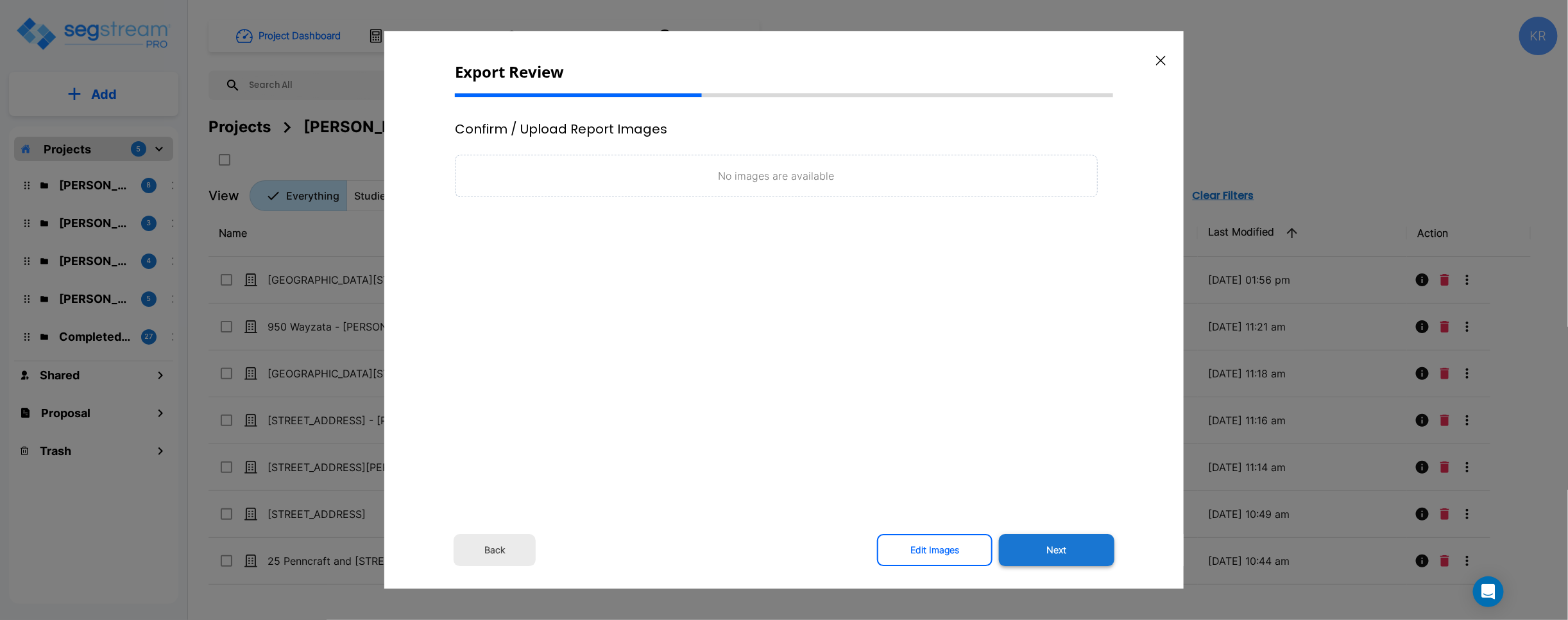
click at [937, 556] on button "Next" at bounding box center [1056, 551] width 115 height 32
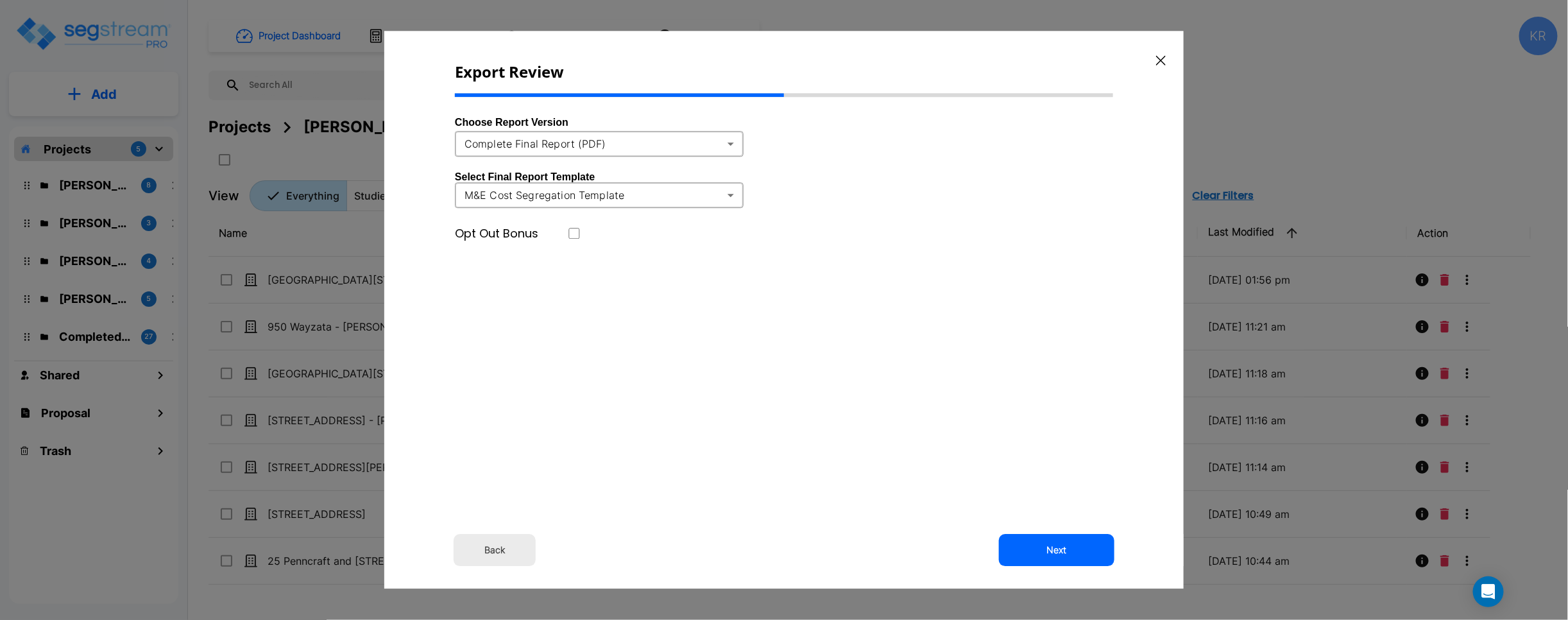
click at [728, 146] on body "× Your report is being generated. Be patient! × We're working on your Modificat…" at bounding box center [784, 310] width 1568 height 620
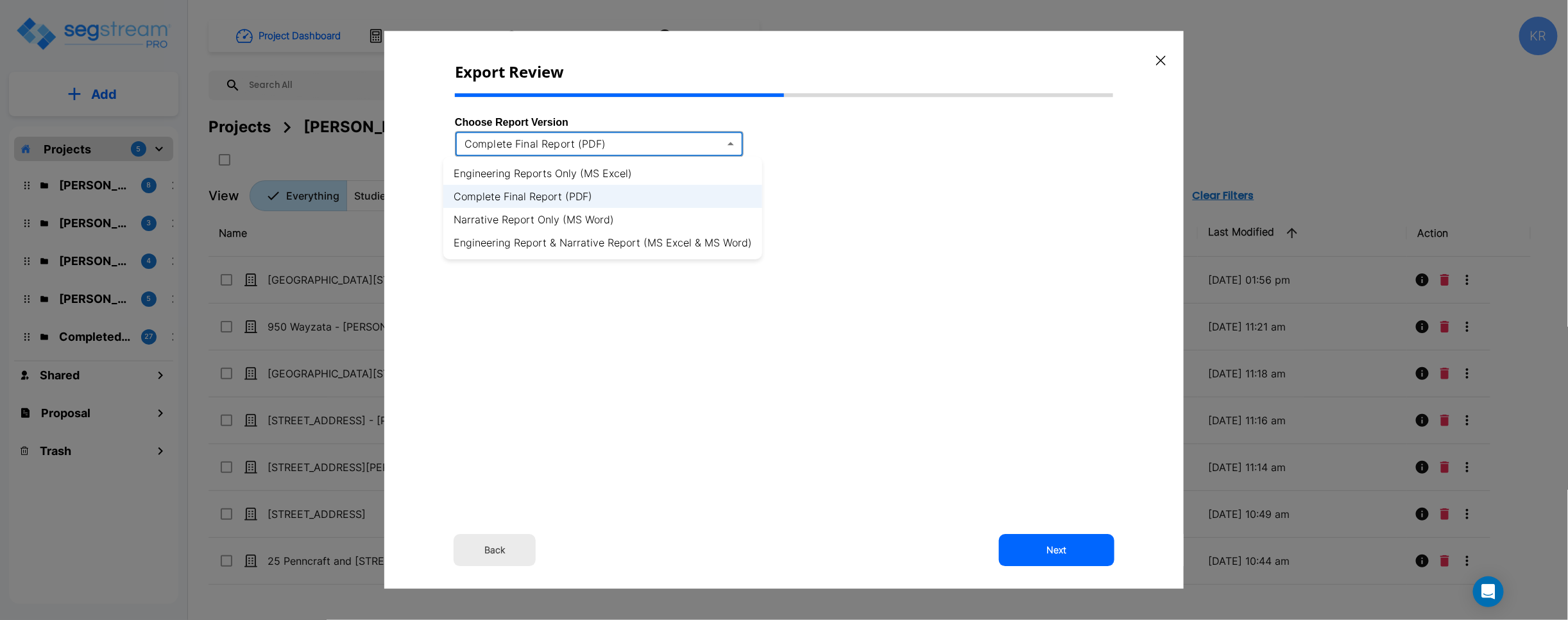
click at [571, 175] on li "Engineering Reports Only (MS Excel)" at bounding box center [603, 174] width 319 height 23
type input "xlsx"
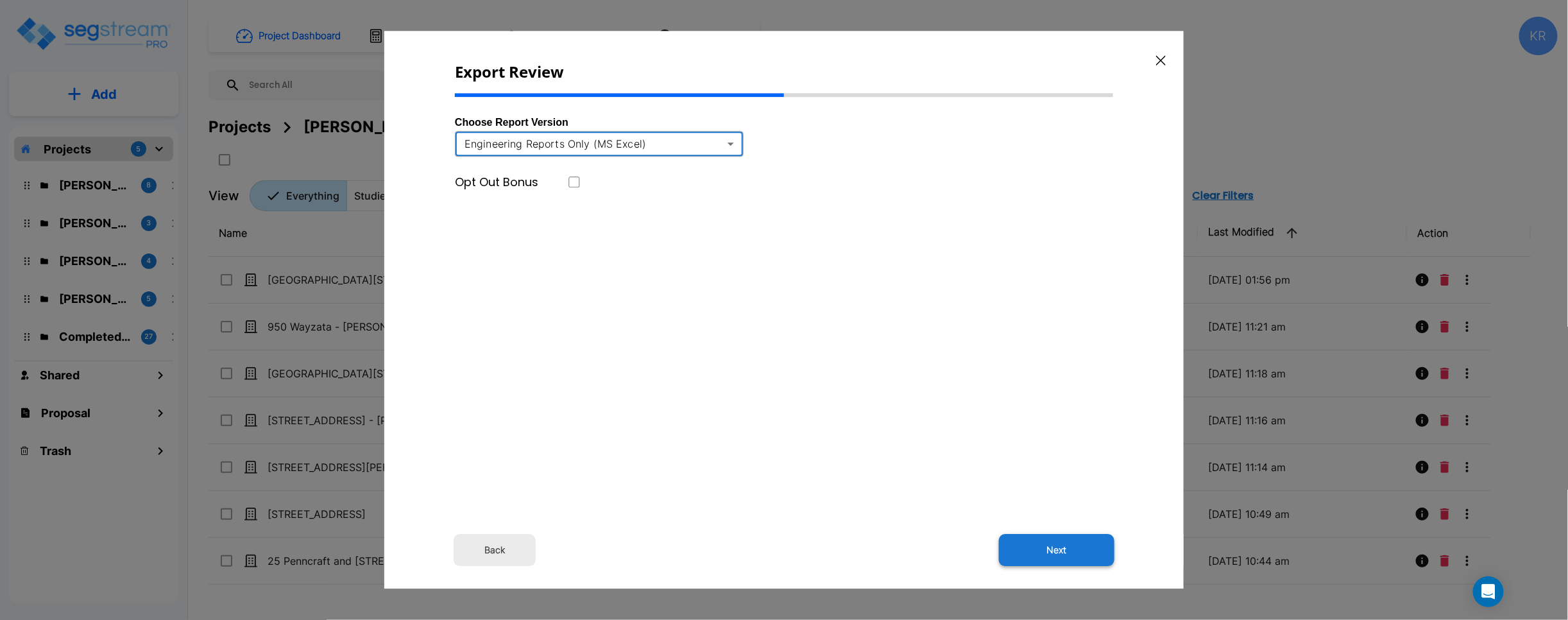
click at [937, 541] on button "Next" at bounding box center [1056, 551] width 115 height 32
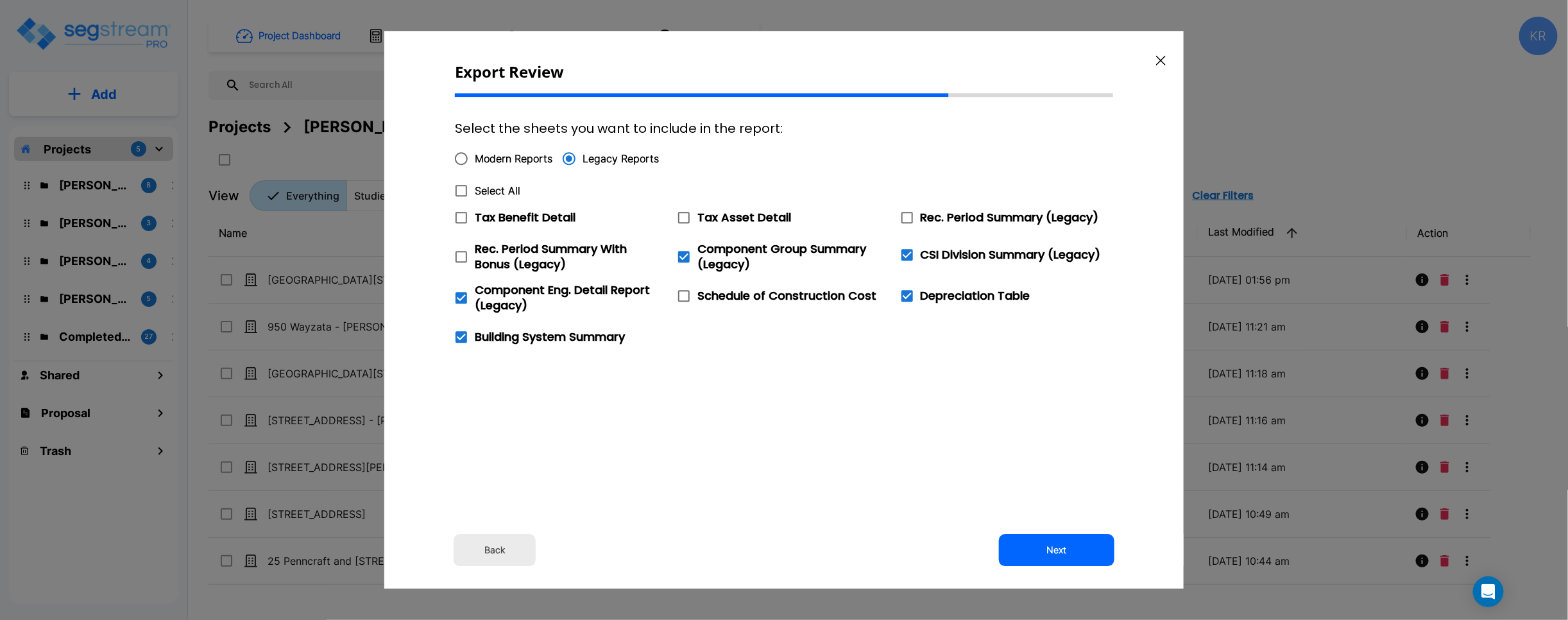
click at [506, 162] on span "Modern Reports" at bounding box center [513, 159] width 78 height 15
click at [475, 162] on input "Modern Reports" at bounding box center [461, 159] width 27 height 27
radio input "true"
checkbox input "false"
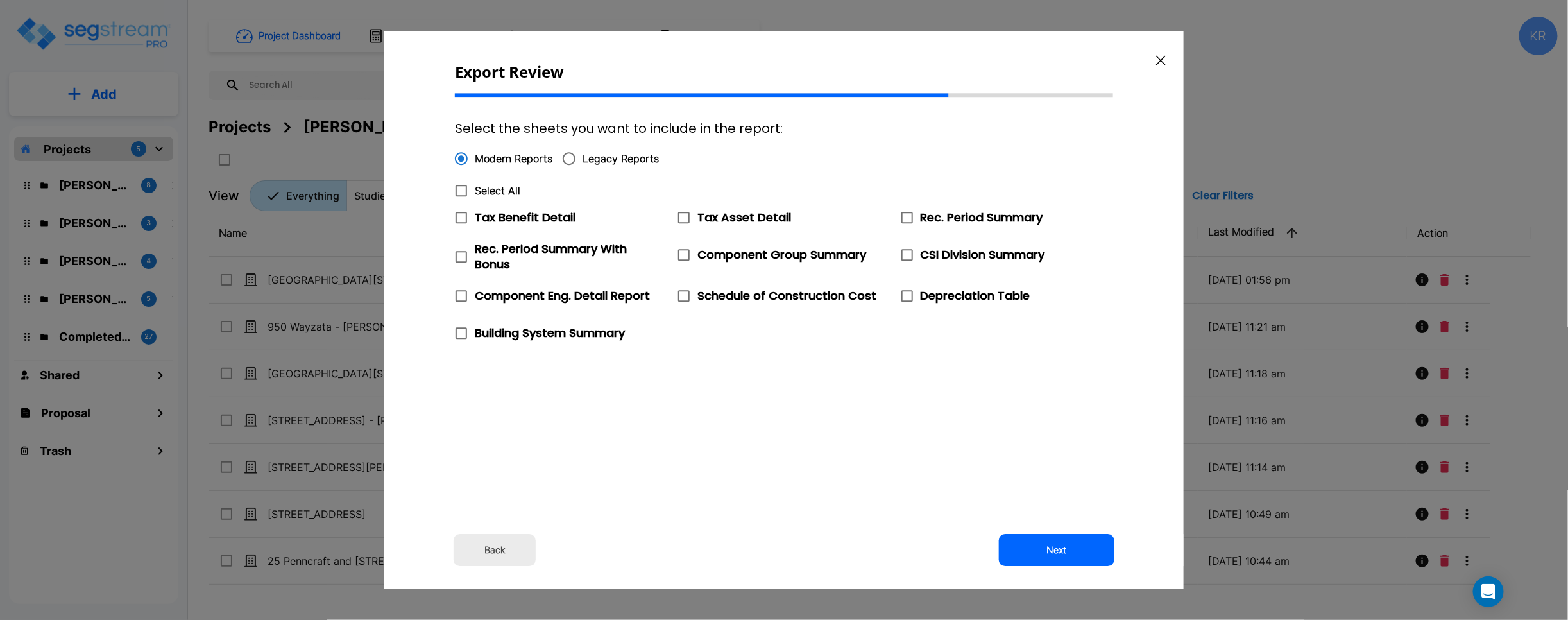
click at [464, 190] on icon at bounding box center [461, 191] width 15 height 15
click at [461, 188] on input "Select All" at bounding box center [453, 182] width 13 height 11
checkbox input "true"
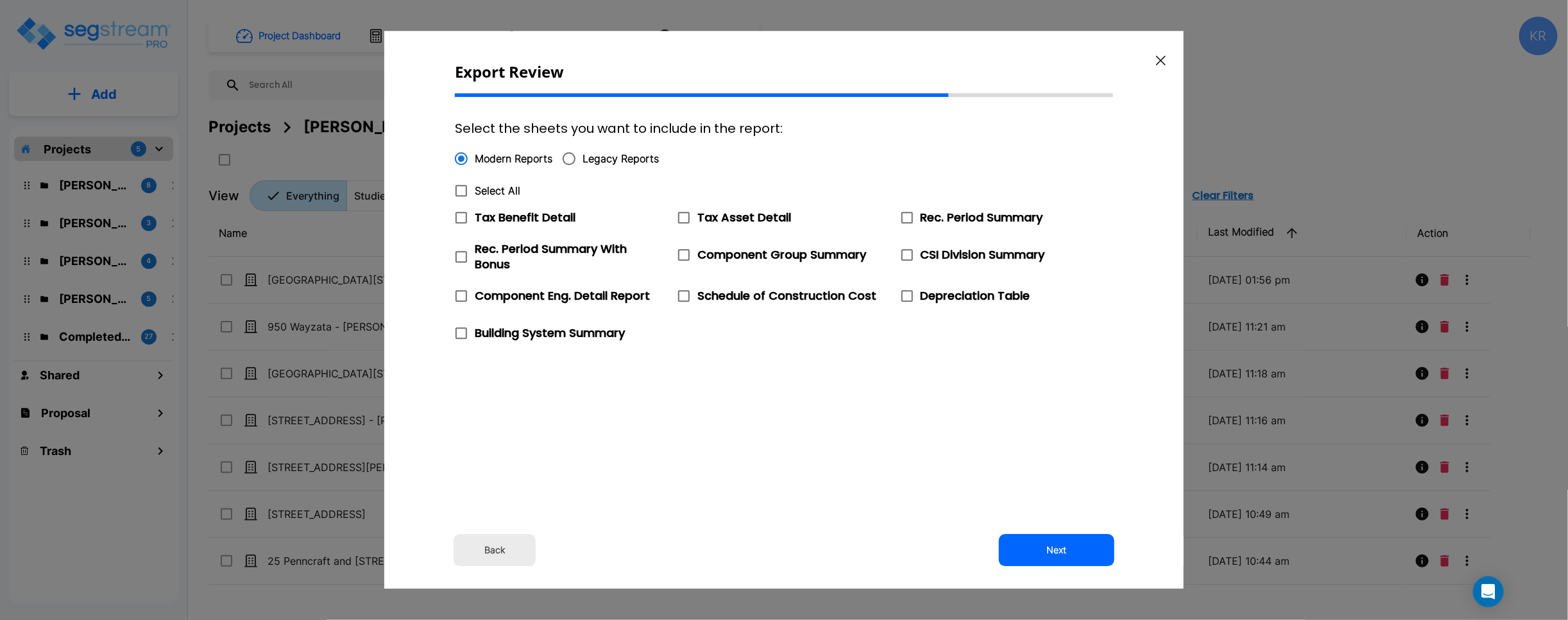
checkbox input "true"
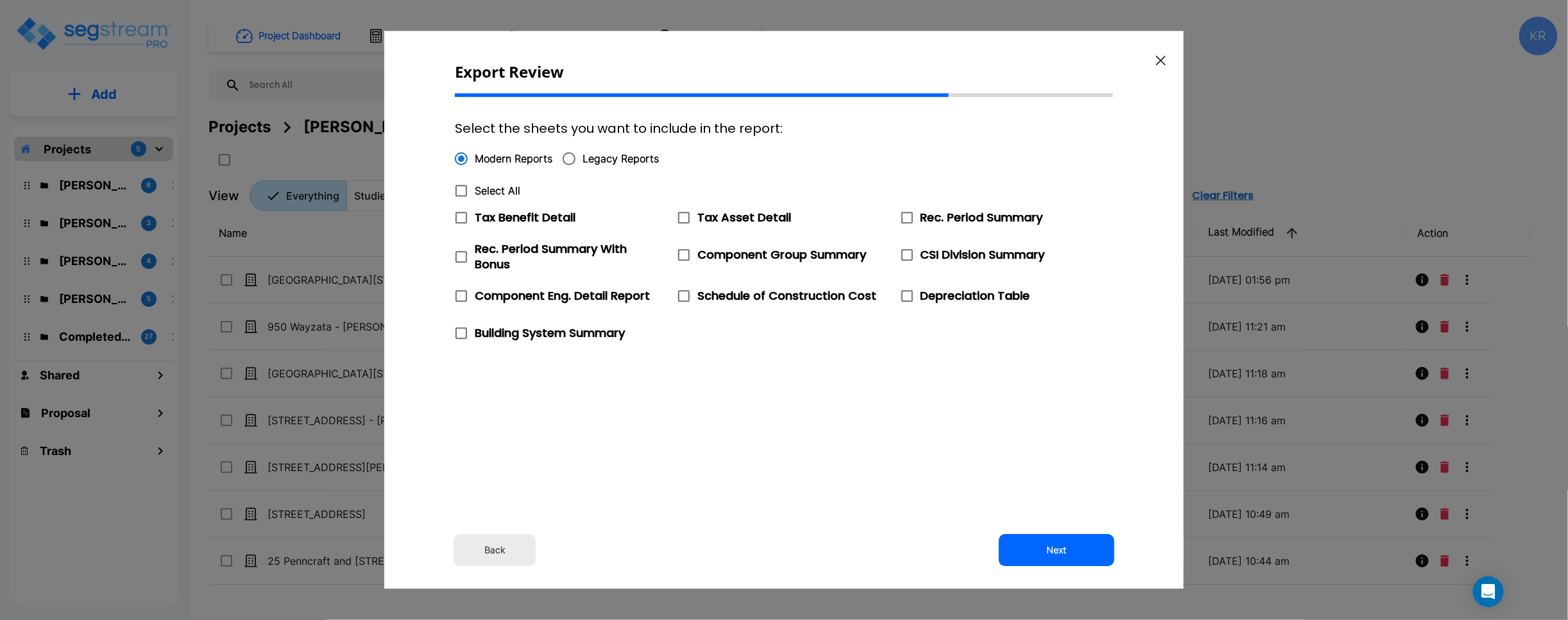
checkbox input "true"
click at [937, 553] on button "Next" at bounding box center [1056, 551] width 115 height 32
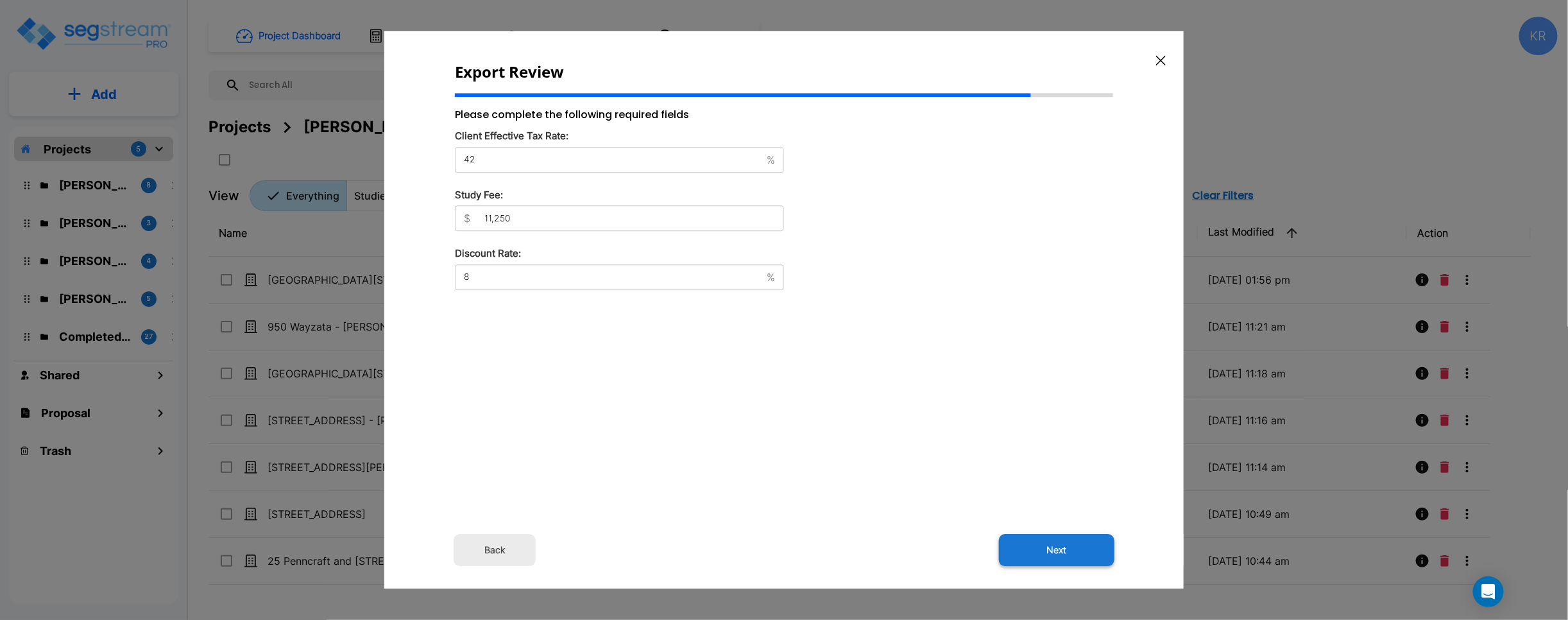
click at [937, 554] on button "Next" at bounding box center [1056, 551] width 115 height 32
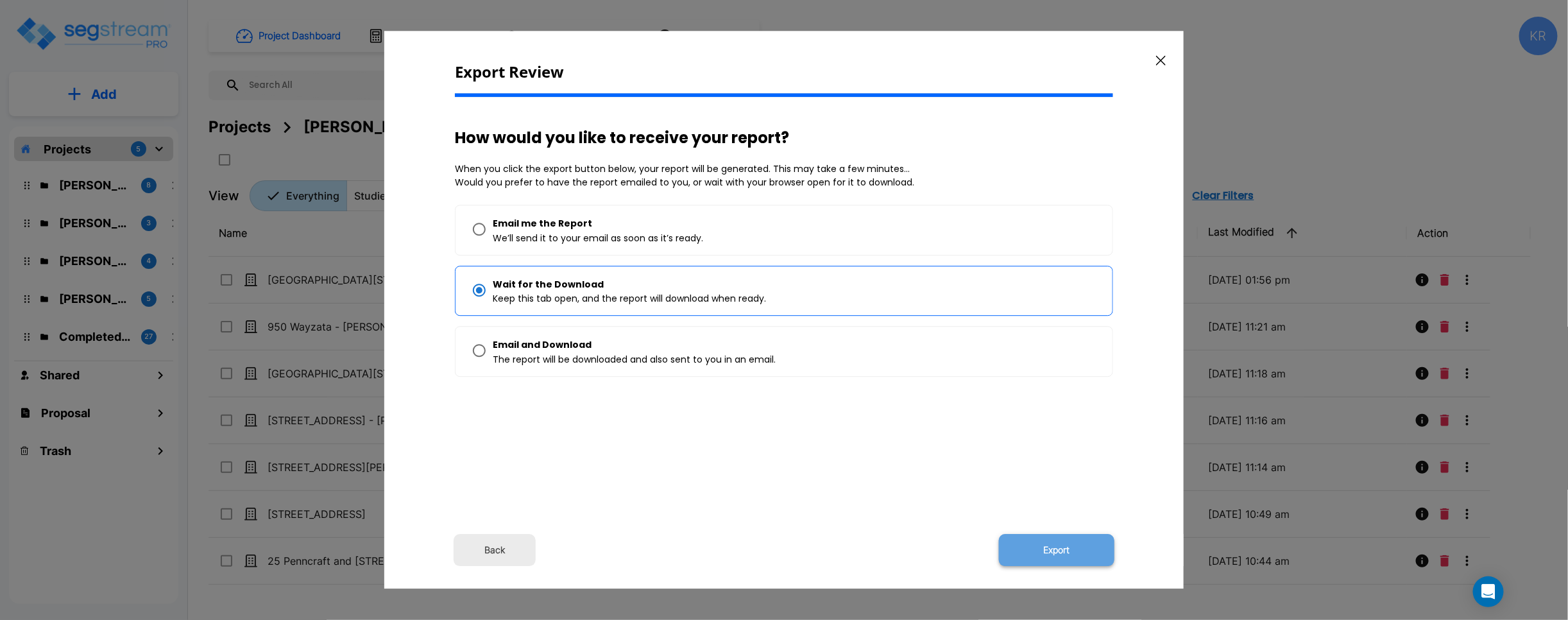
click at [937, 549] on button "Export" at bounding box center [1056, 551] width 115 height 32
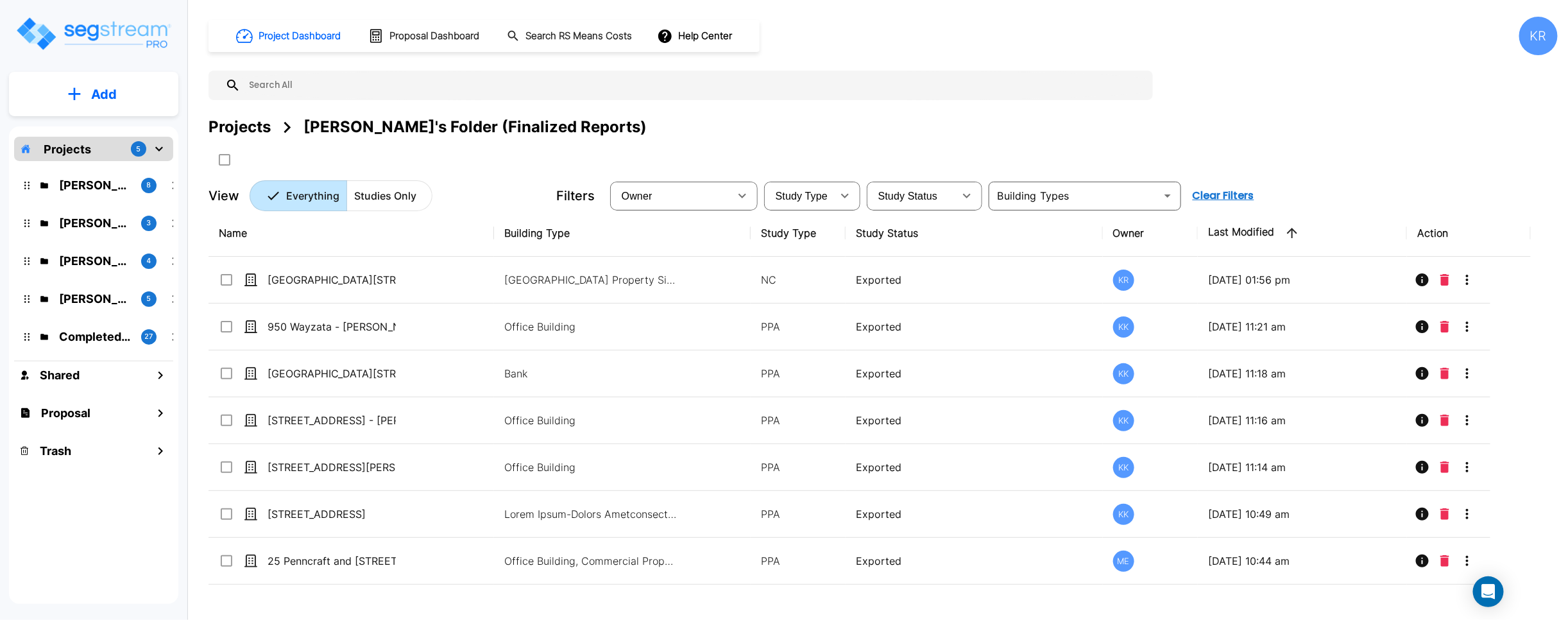
click at [937, 35] on div "KR" at bounding box center [1539, 36] width 38 height 38
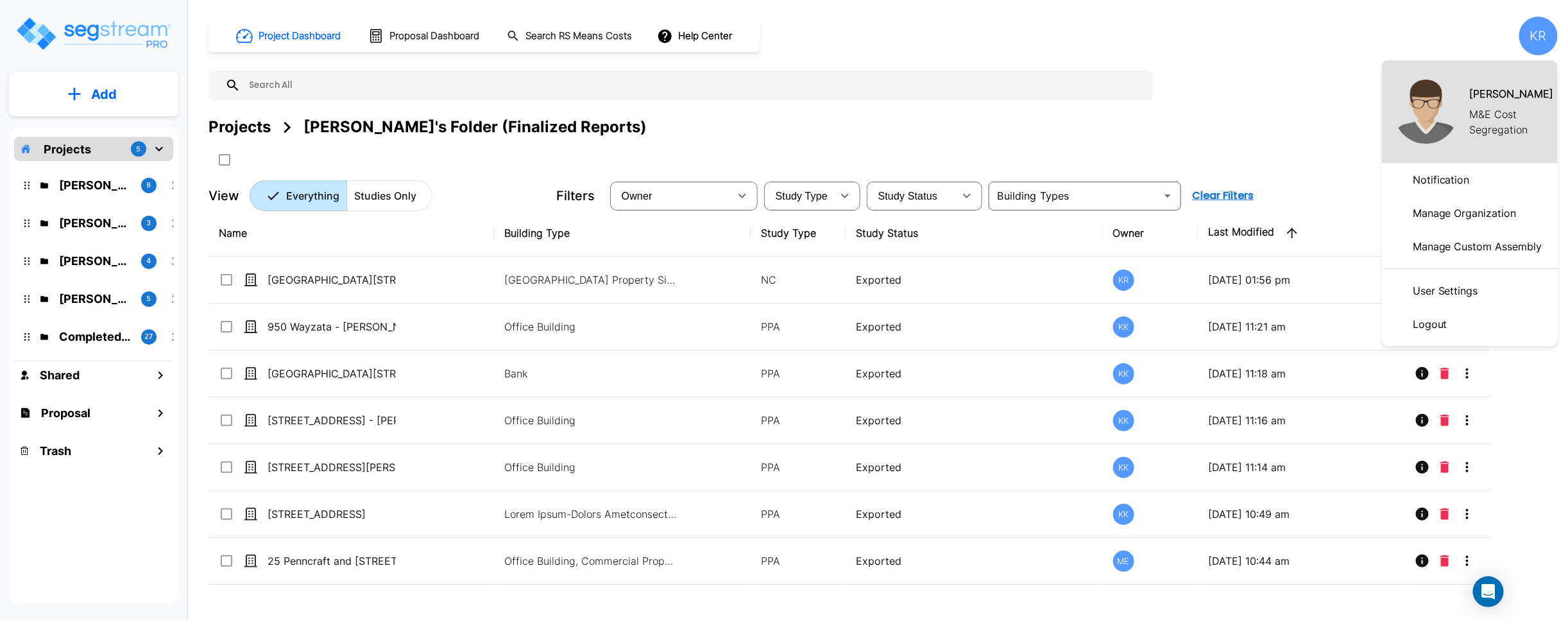
drag, startPoint x: 1534, startPoint y: 33, endPoint x: 1536, endPoint y: 49, distance: 16.1
click at [937, 35] on div at bounding box center [784, 310] width 1568 height 620
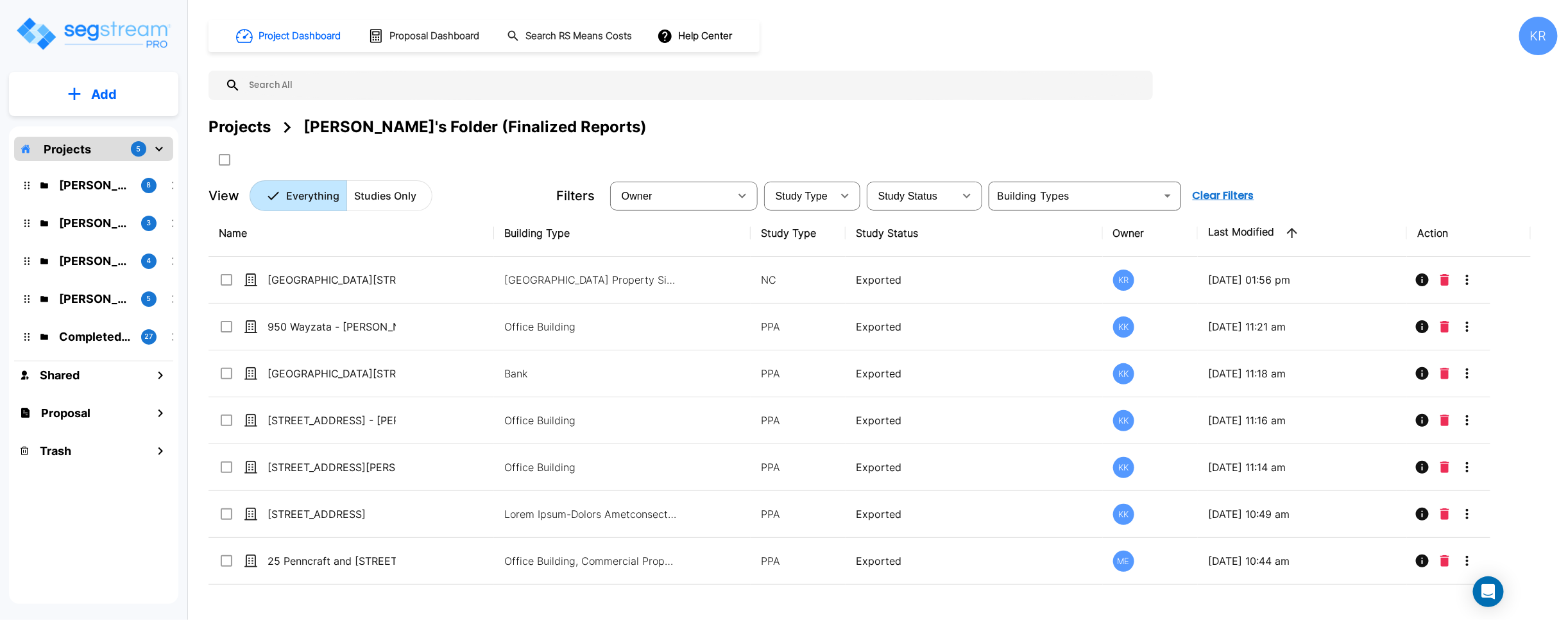
click at [937, 33] on div "KR" at bounding box center [1539, 36] width 38 height 38
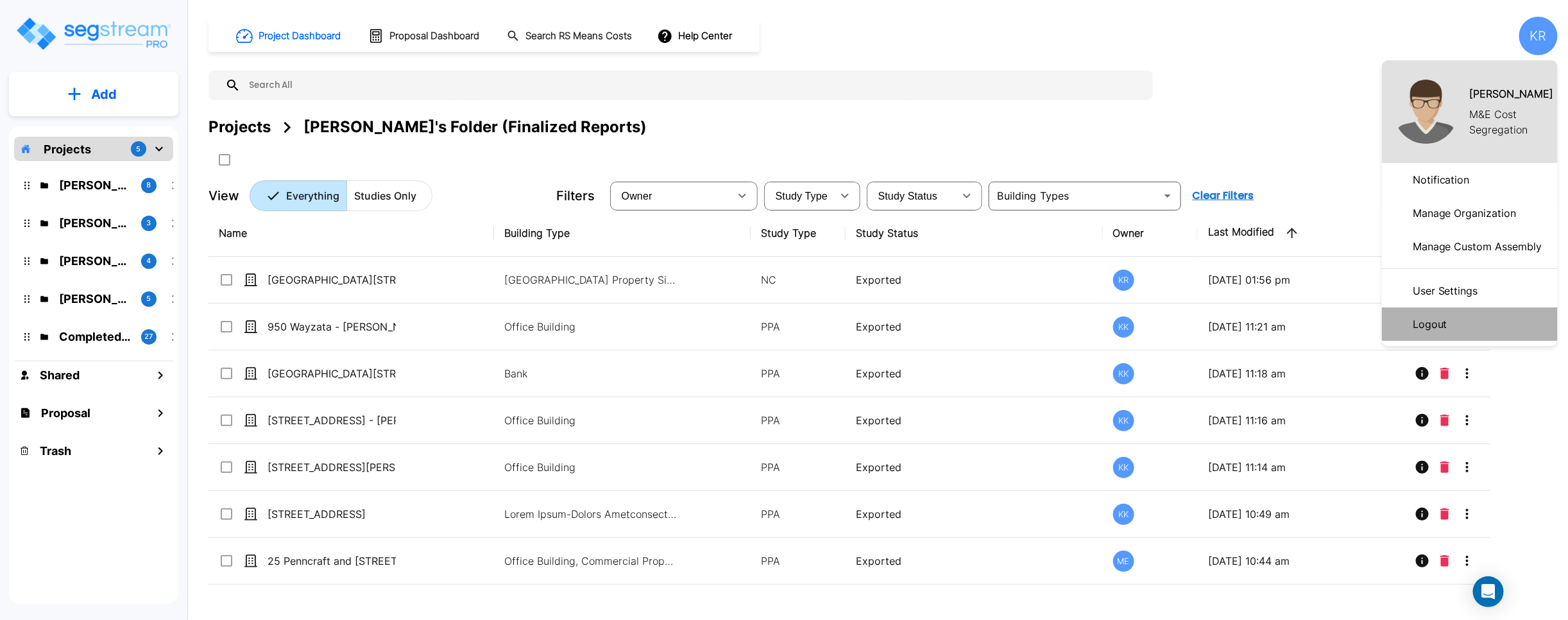
click at [937, 328] on p "Logout" at bounding box center [1430, 324] width 45 height 26
